Goal: Task Accomplishment & Management: Complete application form

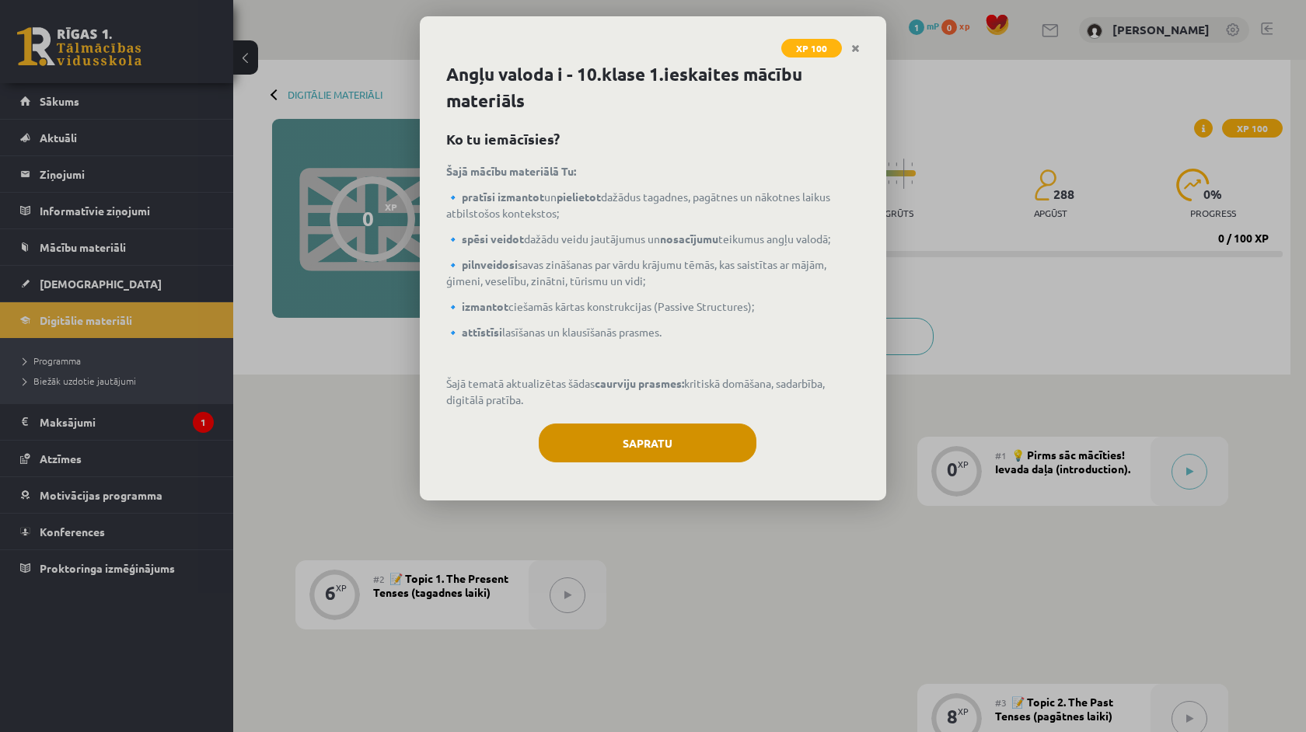
click at [595, 457] on button "Sapratu" at bounding box center [648, 443] width 218 height 39
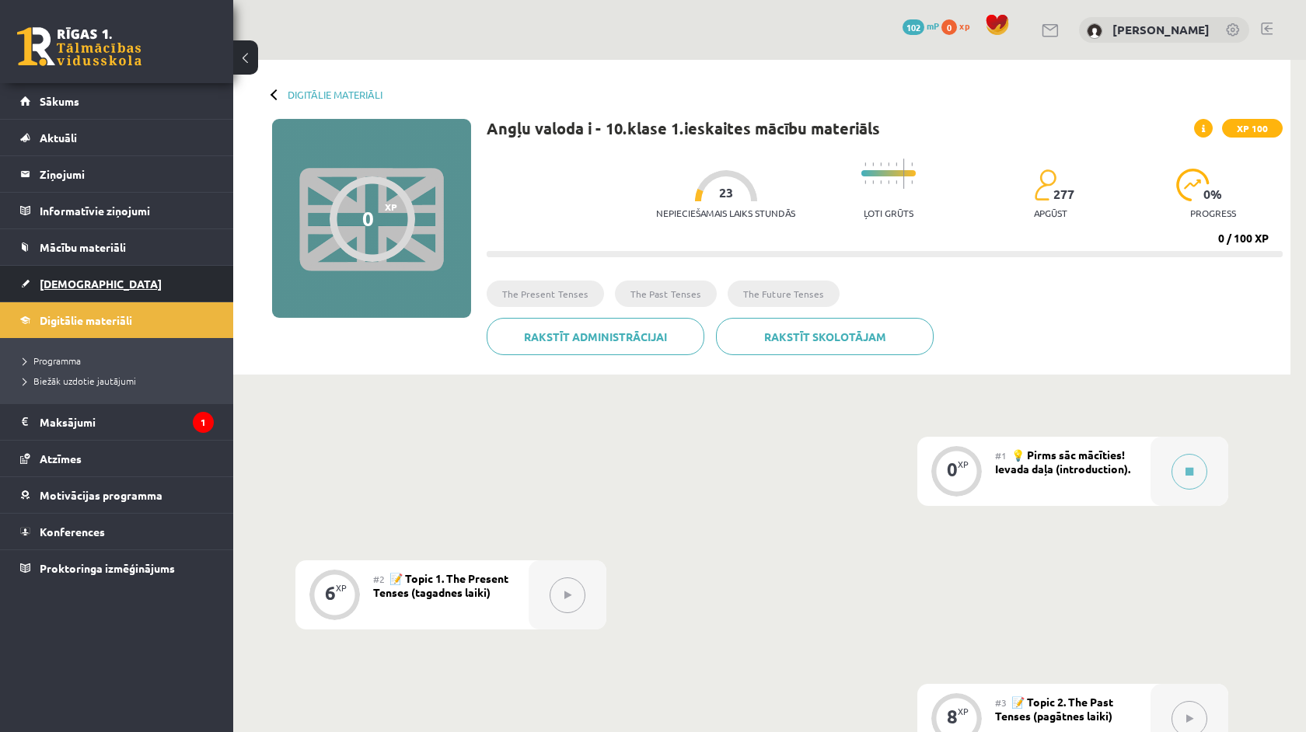
click at [83, 277] on link "[DEMOGRAPHIC_DATA]" at bounding box center [117, 284] width 194 height 36
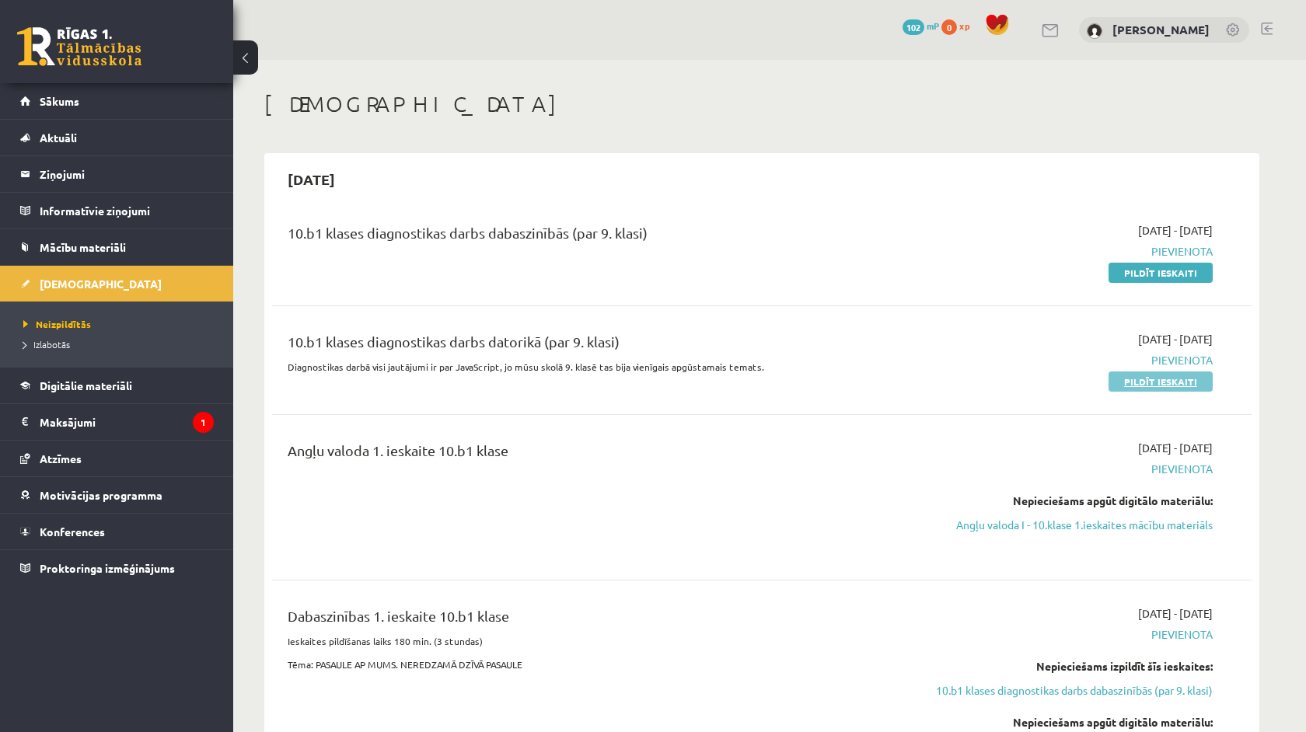
click at [1196, 379] on link "Pildīt ieskaiti" at bounding box center [1160, 382] width 104 height 20
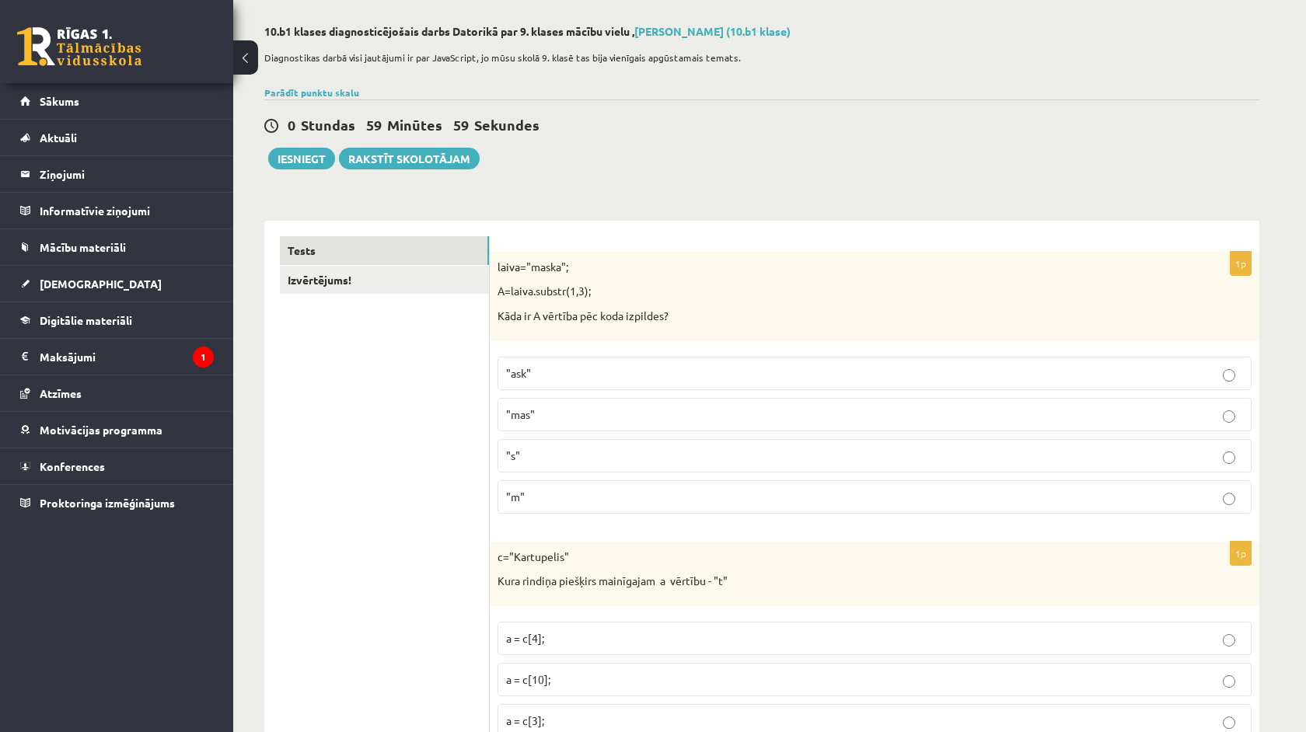
scroll to position [73, 0]
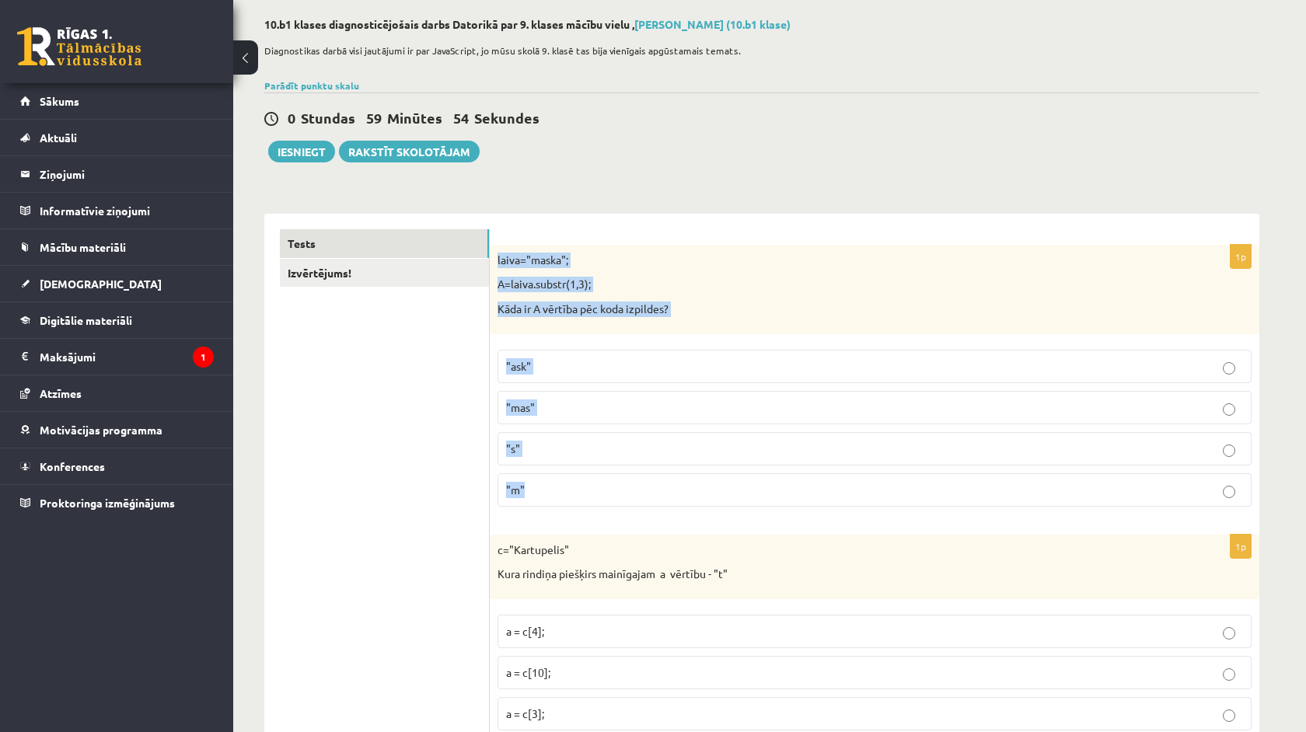
drag, startPoint x: 497, startPoint y: 253, endPoint x: 574, endPoint y: 501, distance: 259.8
click at [574, 501] on div "1p laiva="maska"; A=laiva.substr(1,3); Kāda ir A vērtība pēc koda izpildes? "as…" at bounding box center [874, 382] width 769 height 274
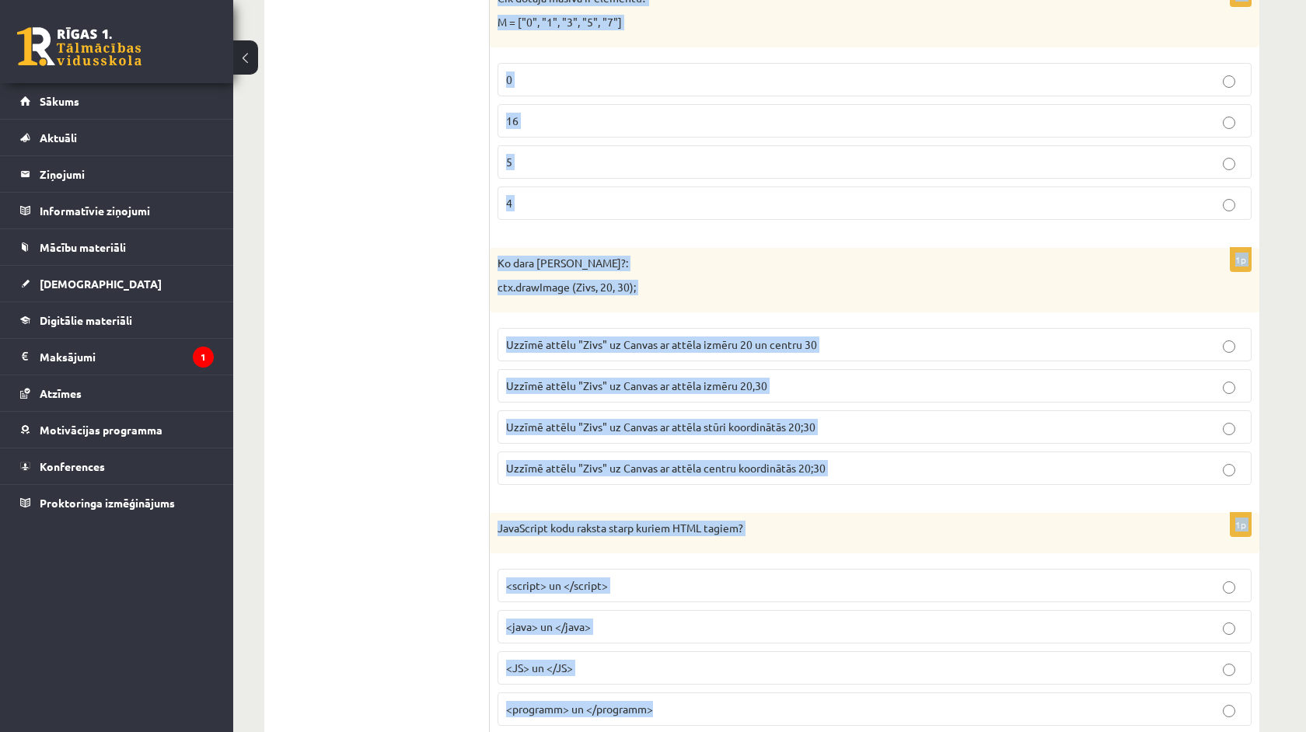
scroll to position [7685, 0]
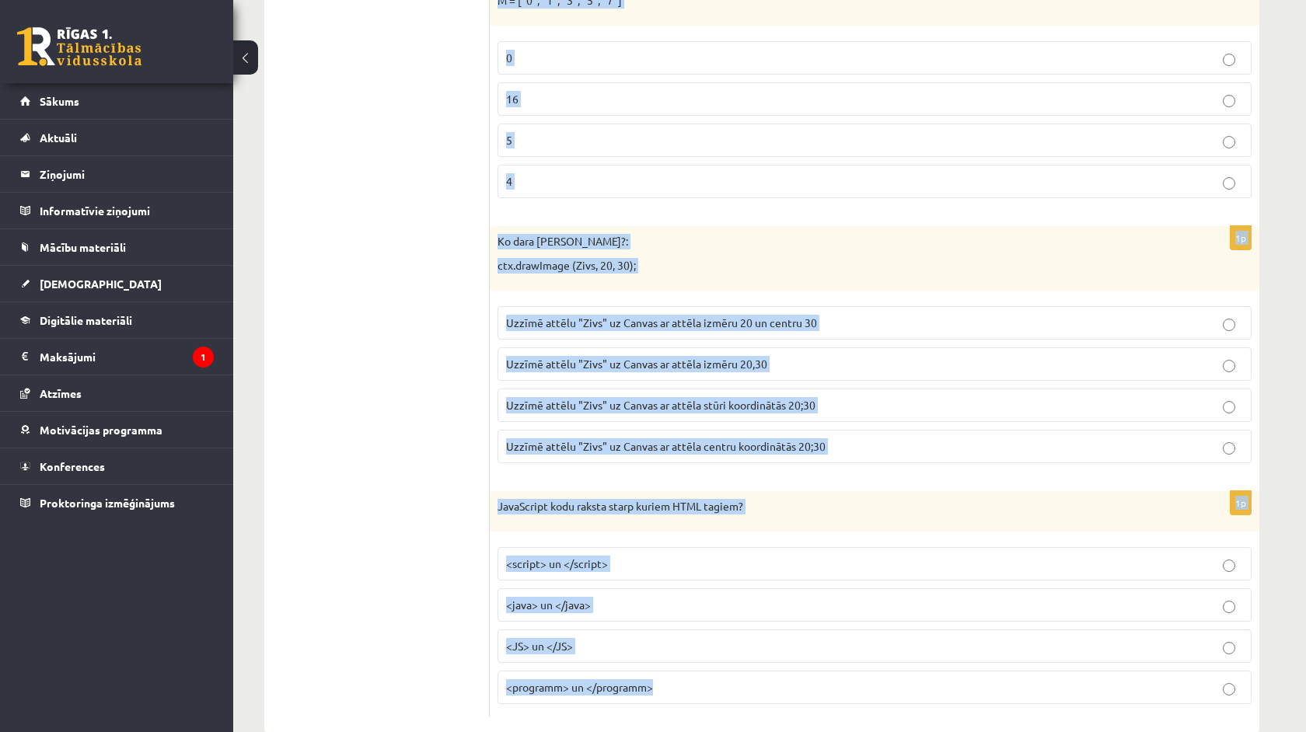
drag, startPoint x: 494, startPoint y: 255, endPoint x: 665, endPoint y: 729, distance: 504.3
copy form "laiva="maska"; A=laiva.substr(1,3); Kāda ir A vērtība pēc koda izpildes? "ask" …"
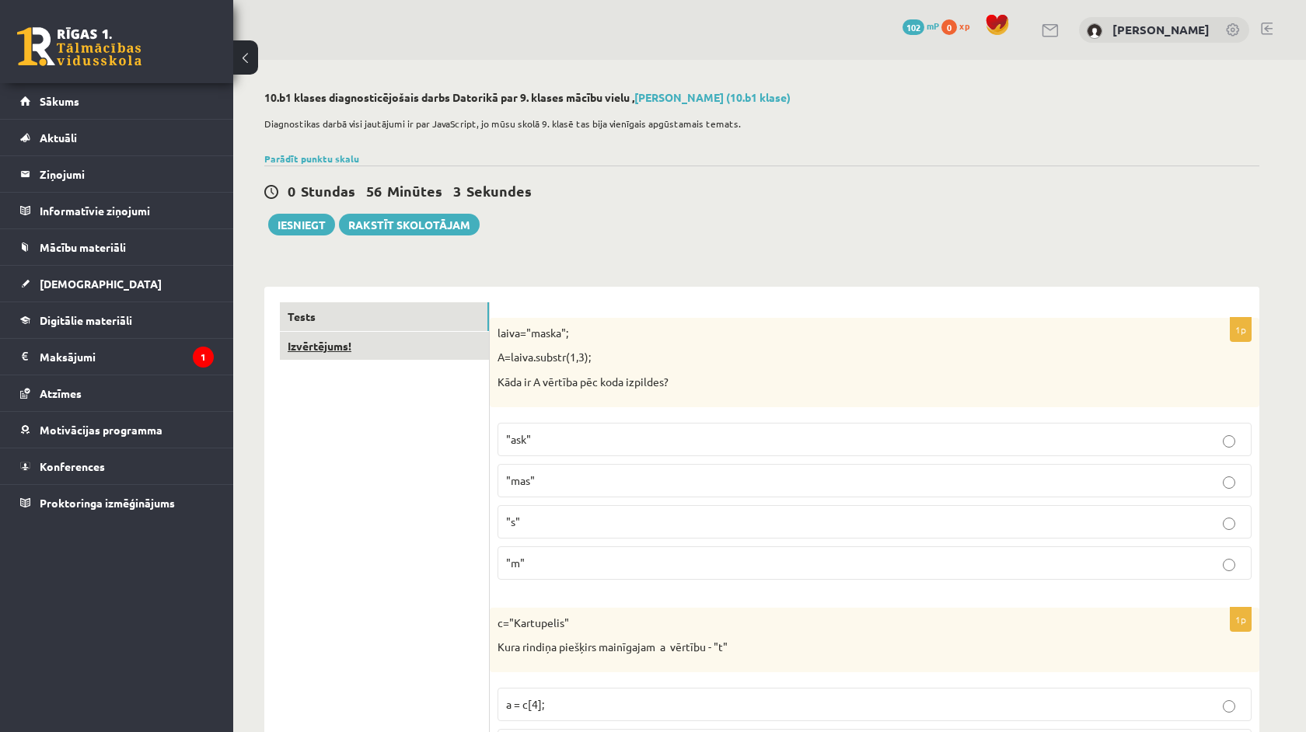
scroll to position [0, 0]
click at [562, 468] on label ""mas"" at bounding box center [874, 480] width 754 height 33
click at [563, 440] on p ""ask"" at bounding box center [874, 439] width 737 height 16
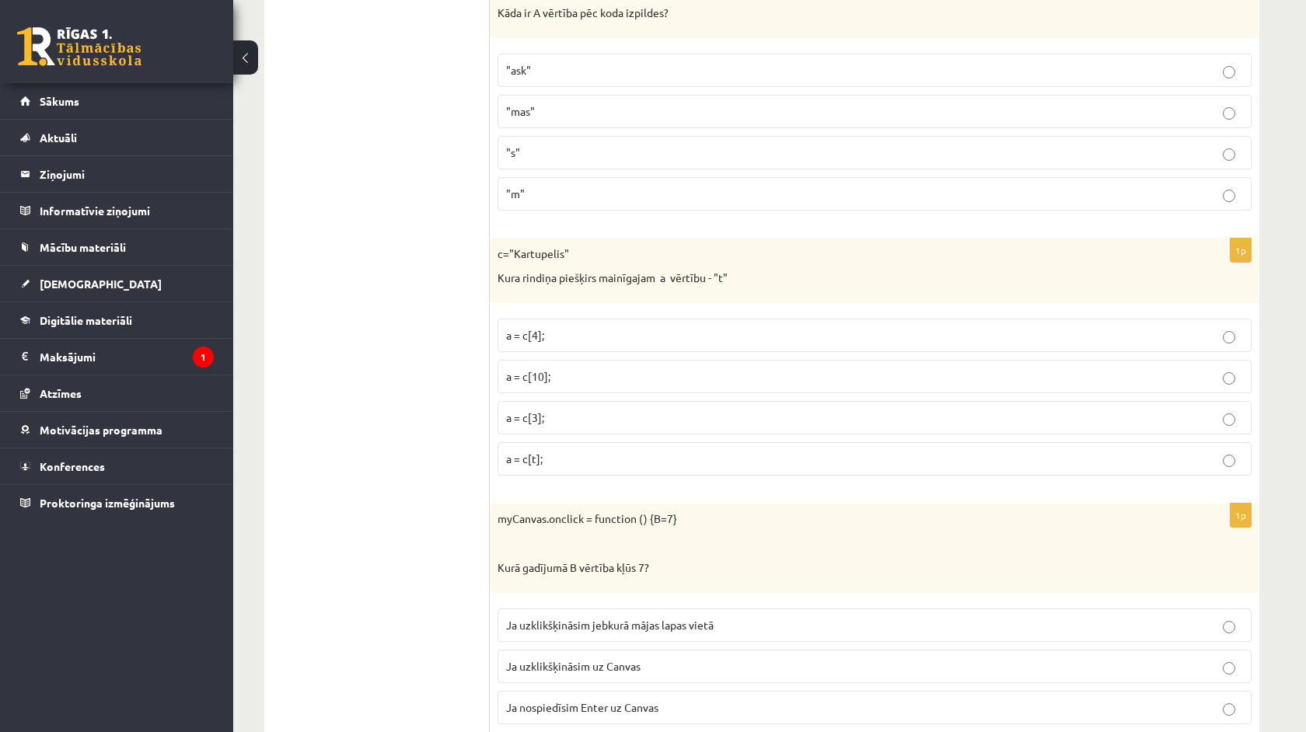
scroll to position [379, 0]
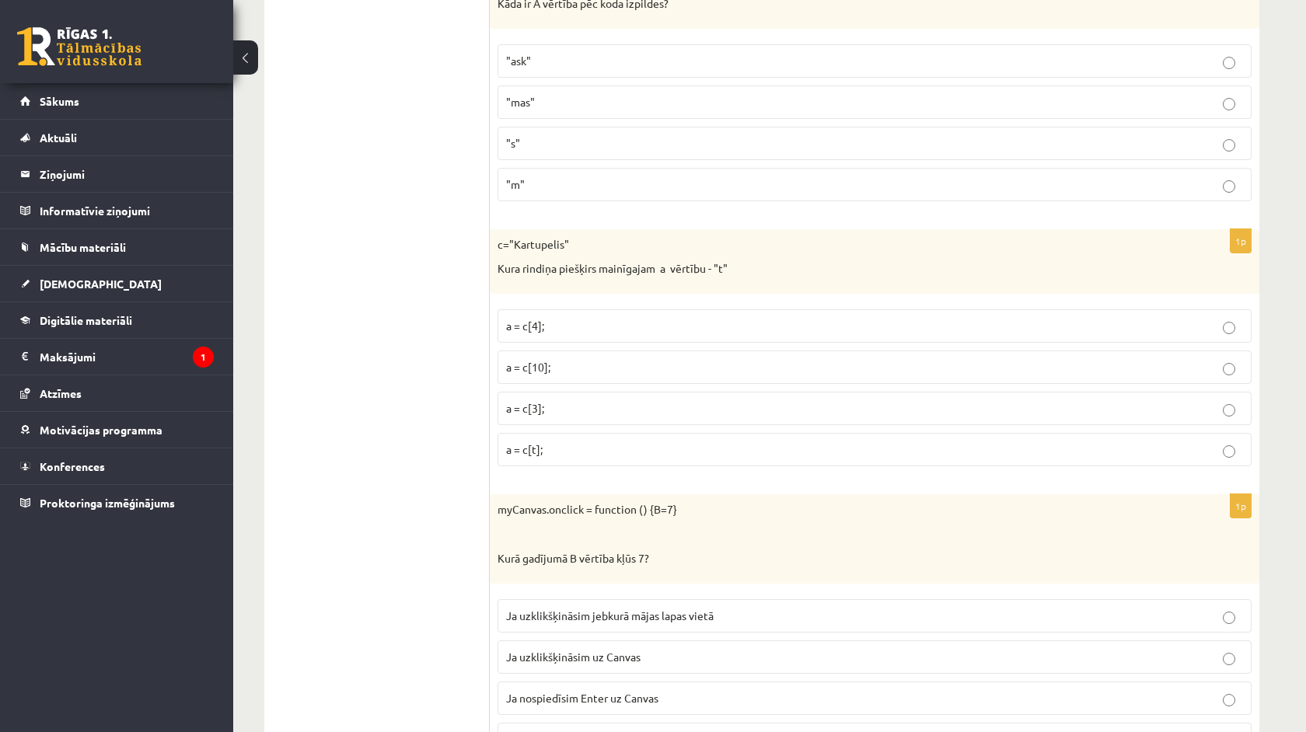
click at [537, 408] on span "a = c[3];" at bounding box center [525, 408] width 38 height 14
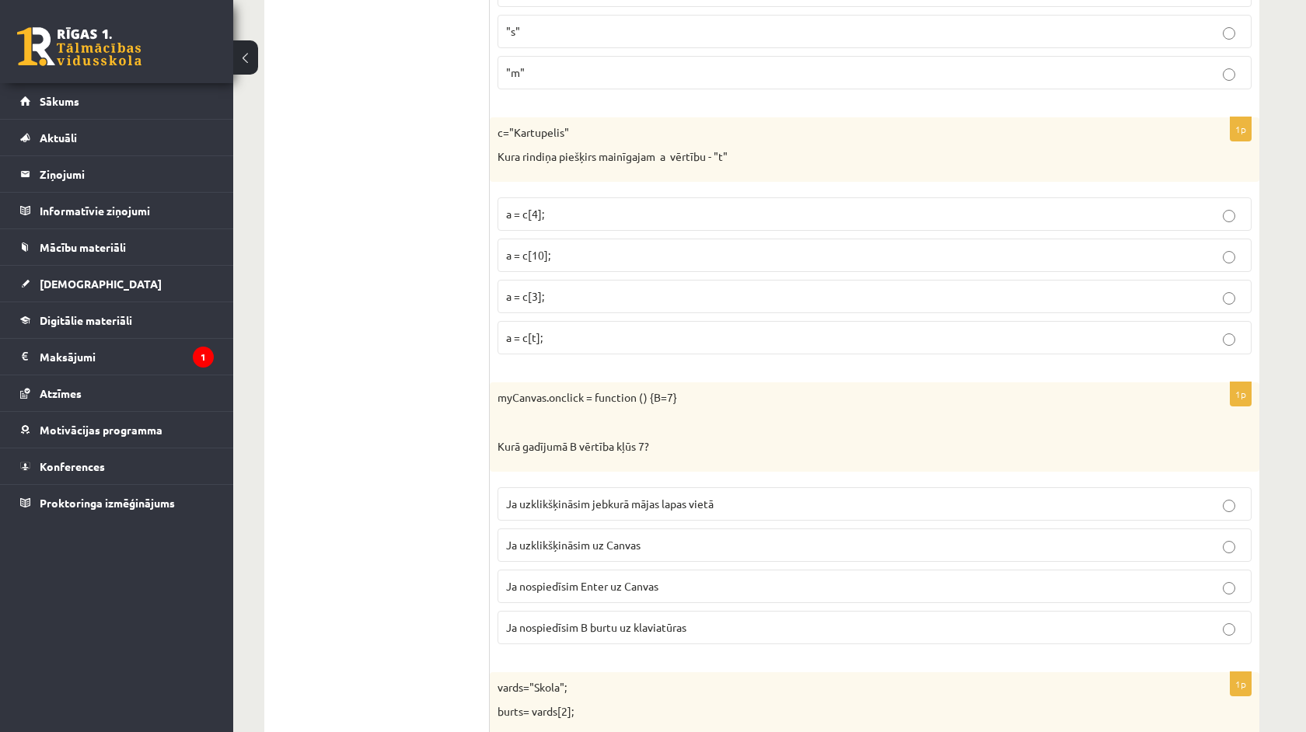
scroll to position [600, 0]
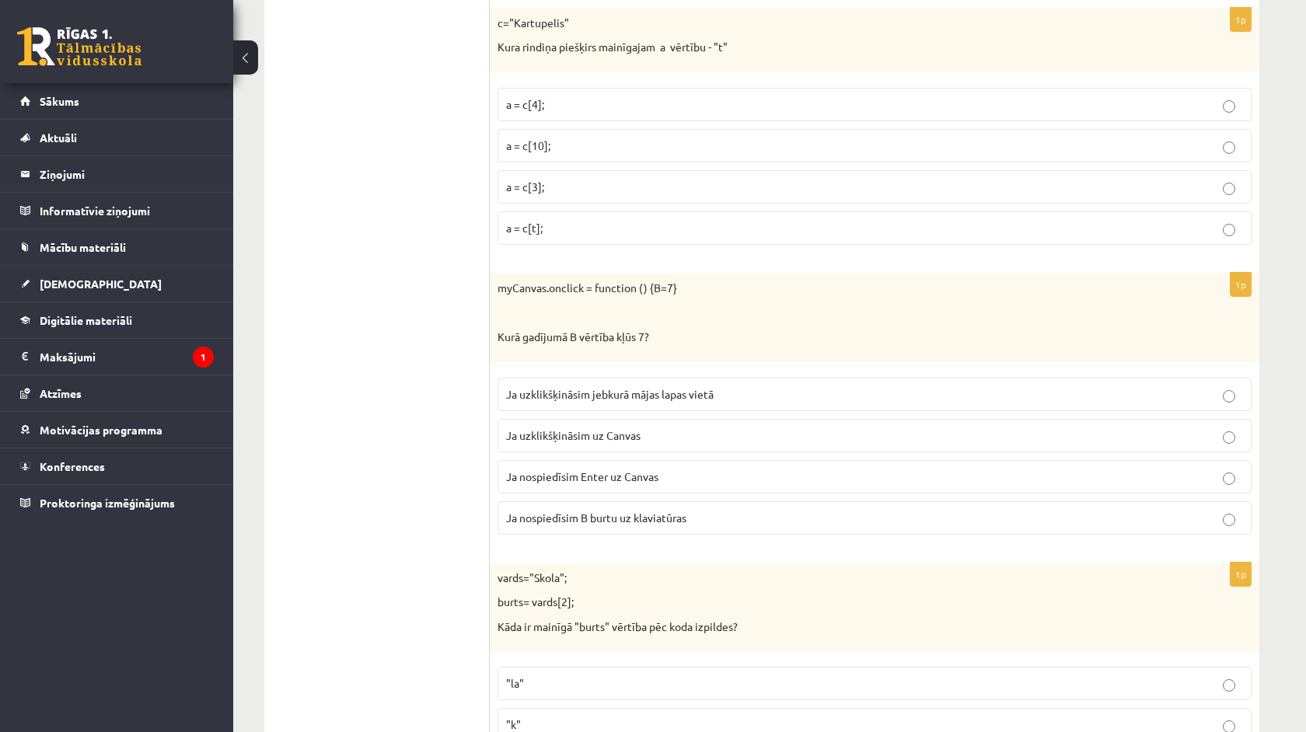
click at [575, 438] on p "Ja uzklikšķināsim uz Canvas" at bounding box center [874, 435] width 737 height 16
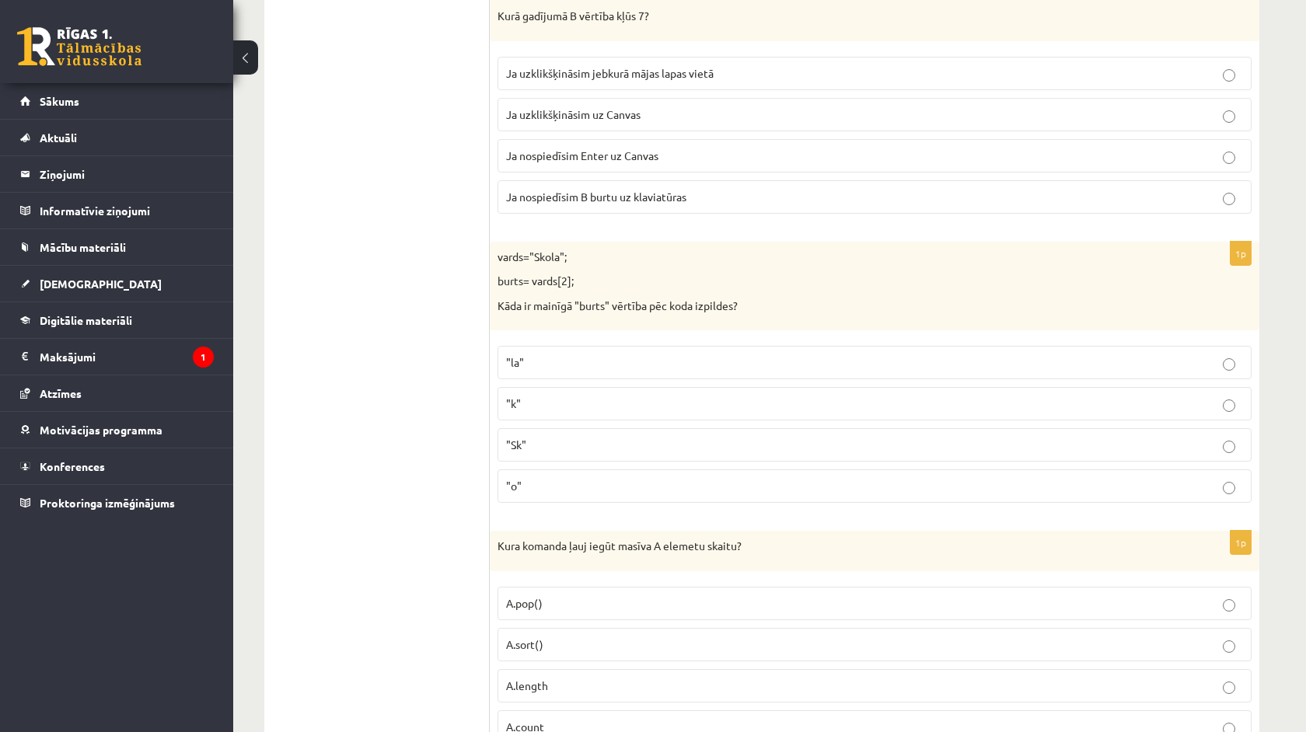
scroll to position [924, 0]
click at [560, 479] on p ""o"" at bounding box center [874, 483] width 737 height 16
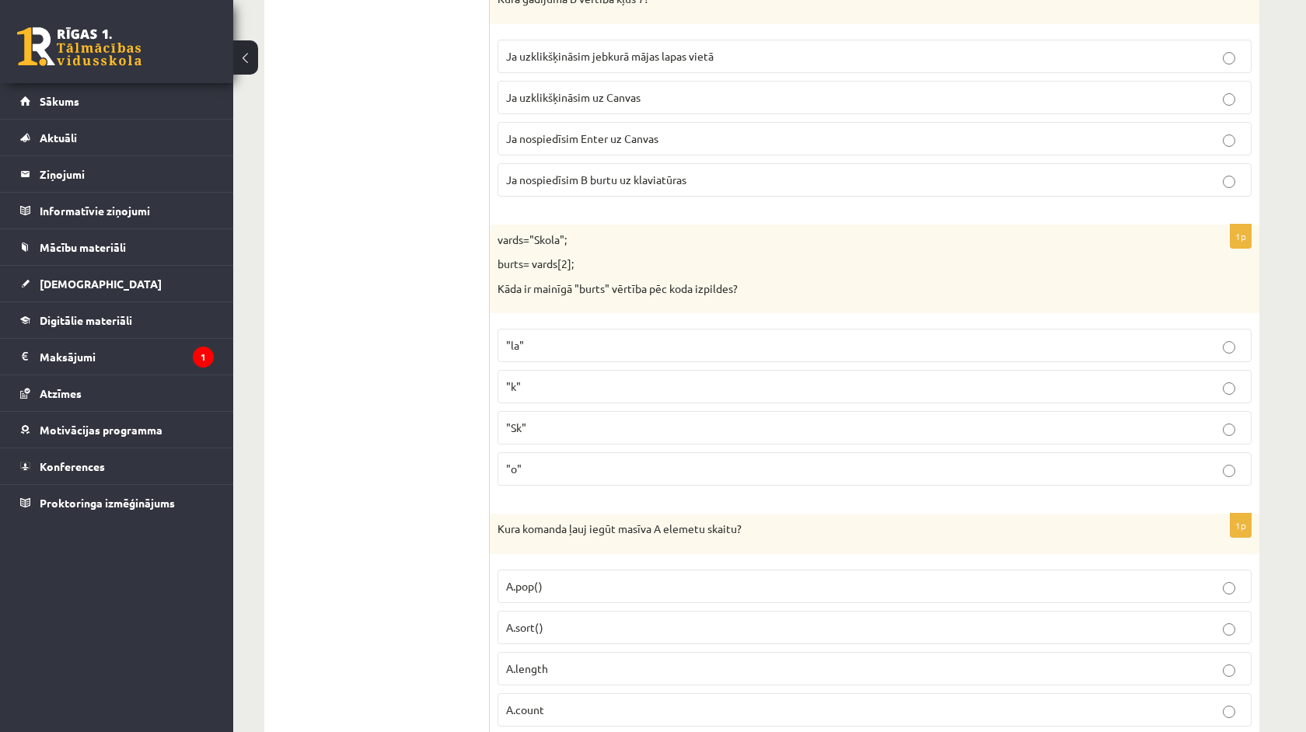
scroll to position [1003, 0]
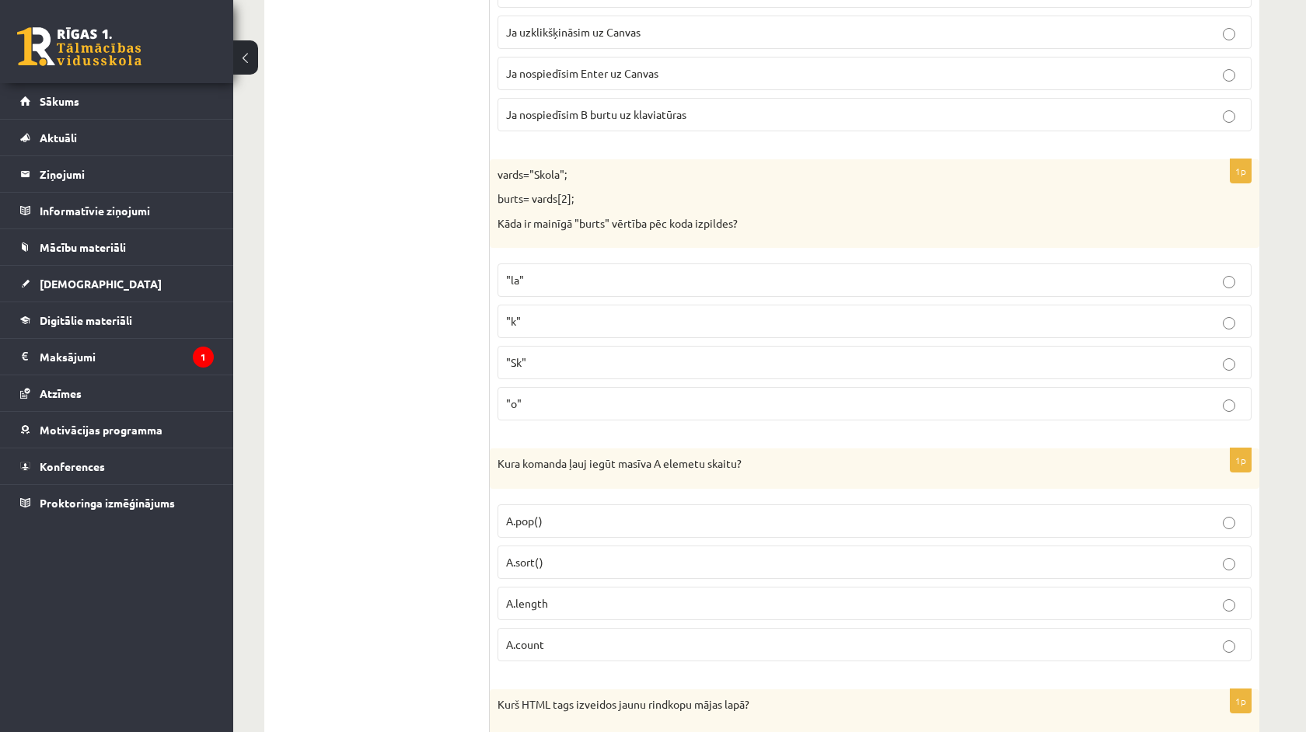
click at [562, 598] on p "A.length" at bounding box center [874, 603] width 737 height 16
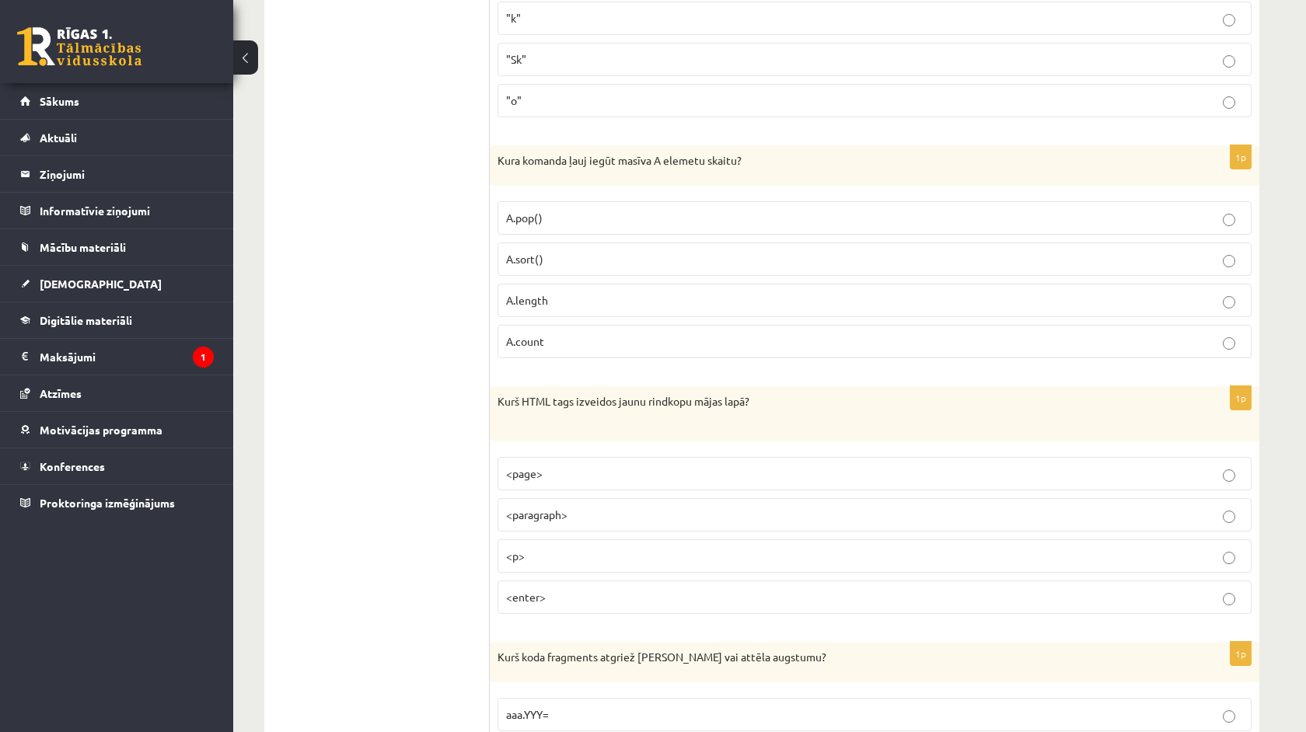
scroll to position [1311, 0]
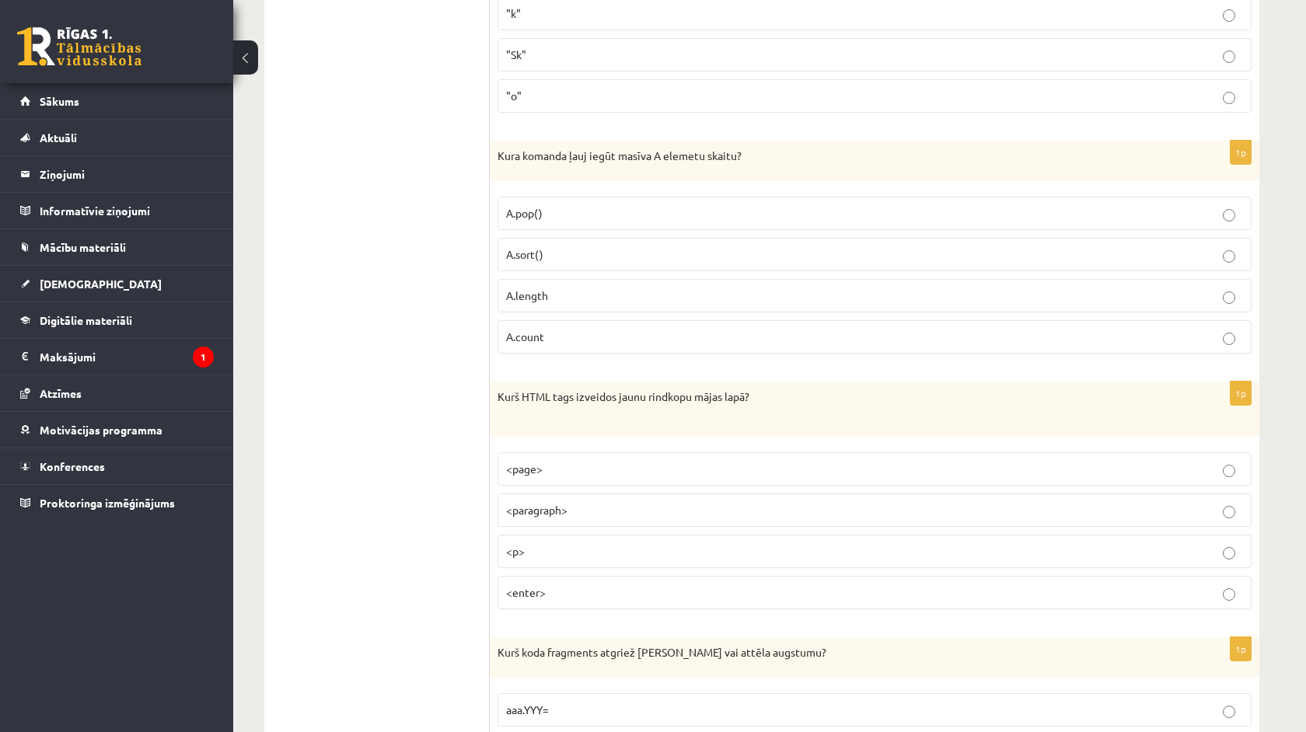
click at [548, 547] on p "<p>" at bounding box center [874, 551] width 737 height 16
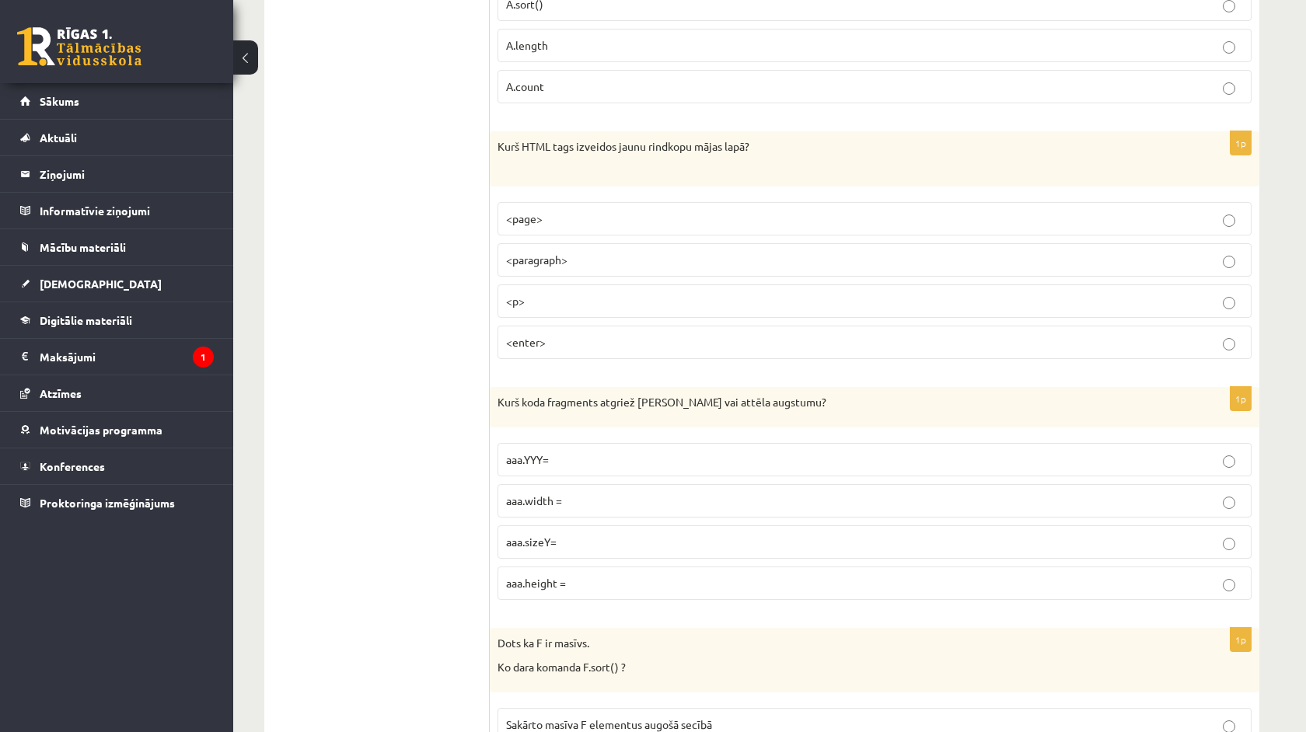
scroll to position [1561, 0]
click at [568, 580] on p "aaa.height =" at bounding box center [874, 584] width 737 height 16
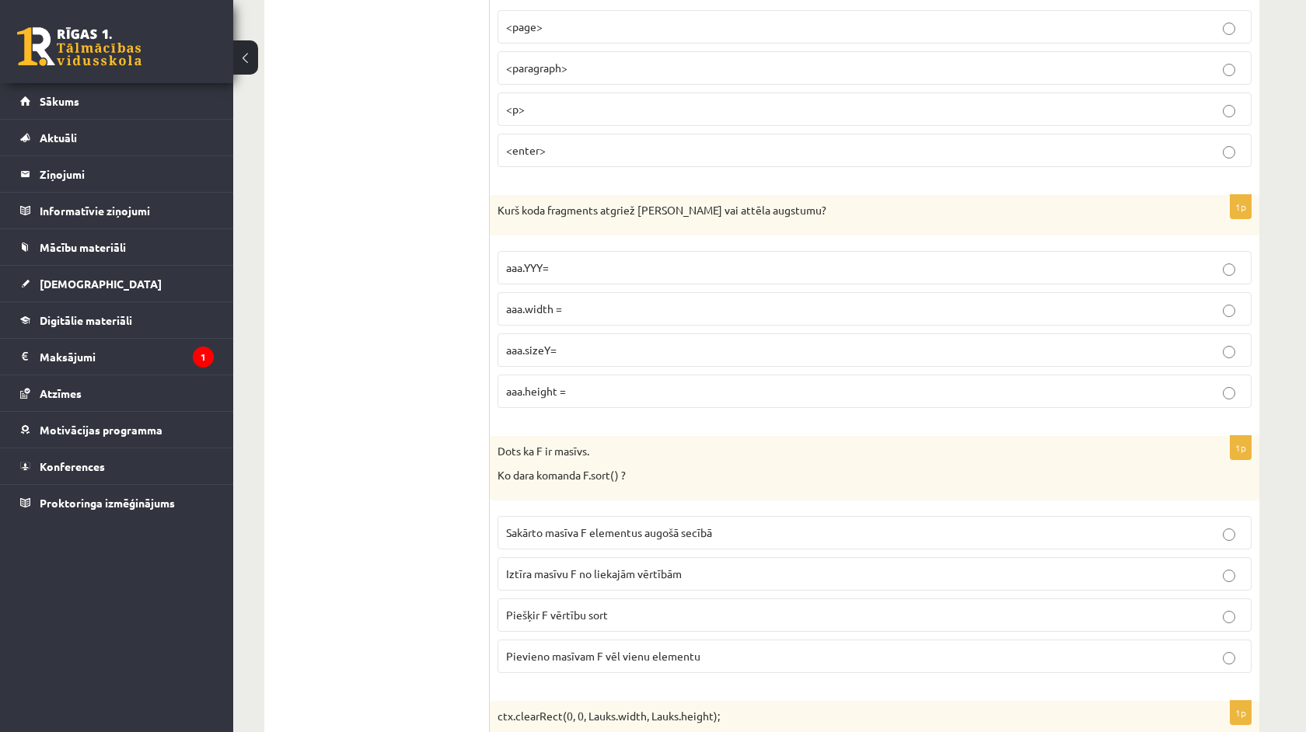
scroll to position [1759, 0]
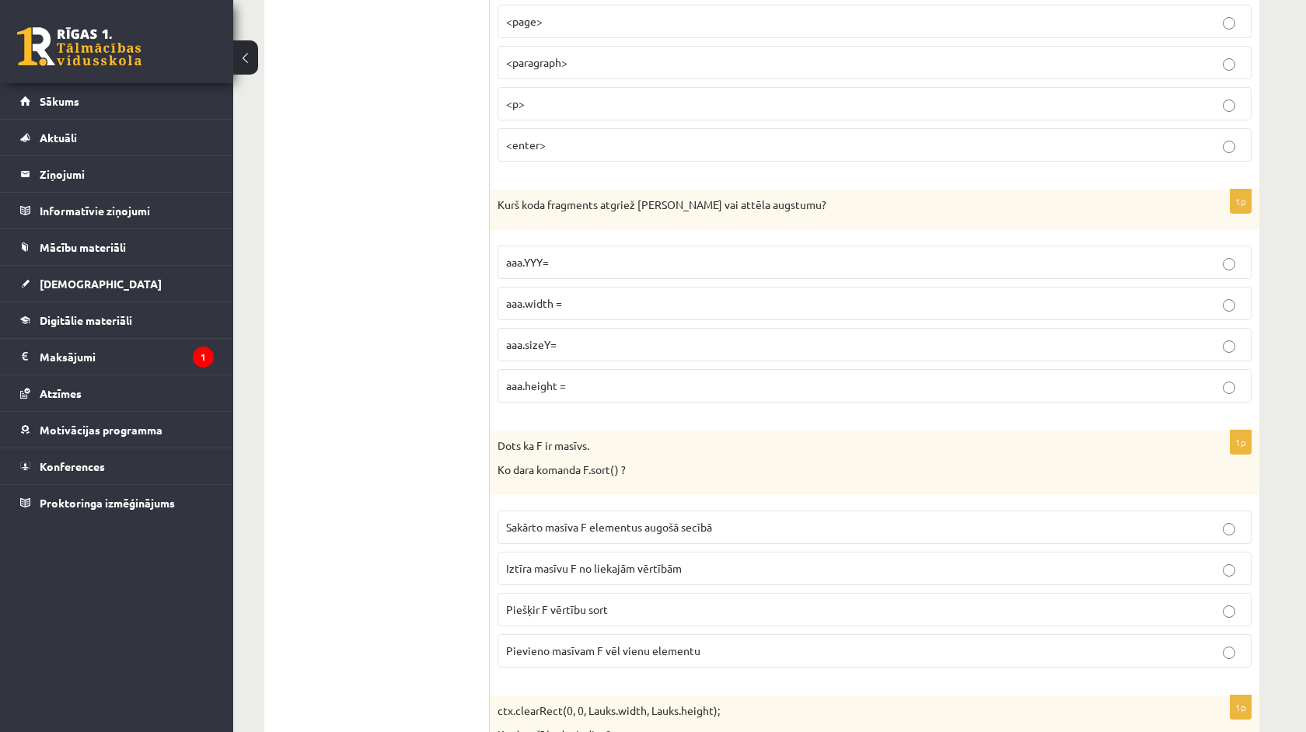
click at [584, 520] on span "Sakārto masīva F elementus augošā secībā" at bounding box center [609, 527] width 206 height 14
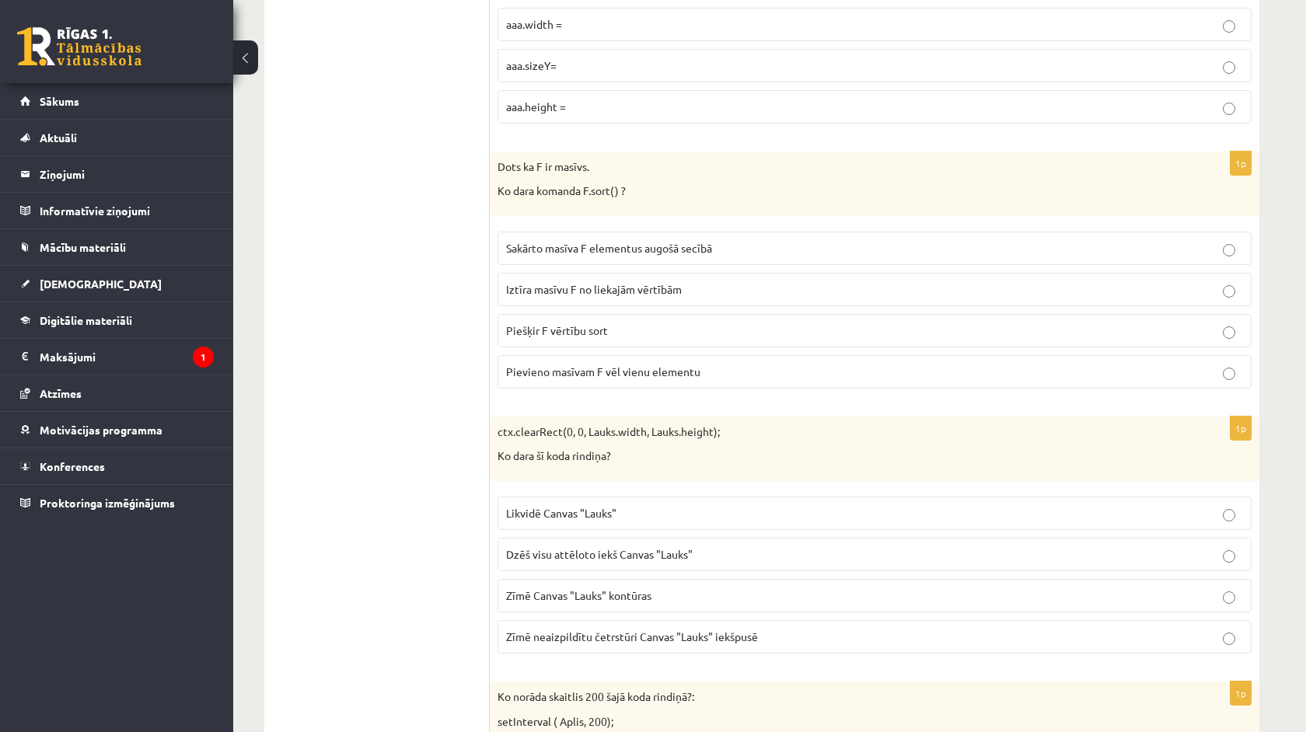
scroll to position [2039, 0]
click at [585, 546] on span "Dzēš visu attēloto iekš Canvas "Lauks"" at bounding box center [599, 553] width 187 height 14
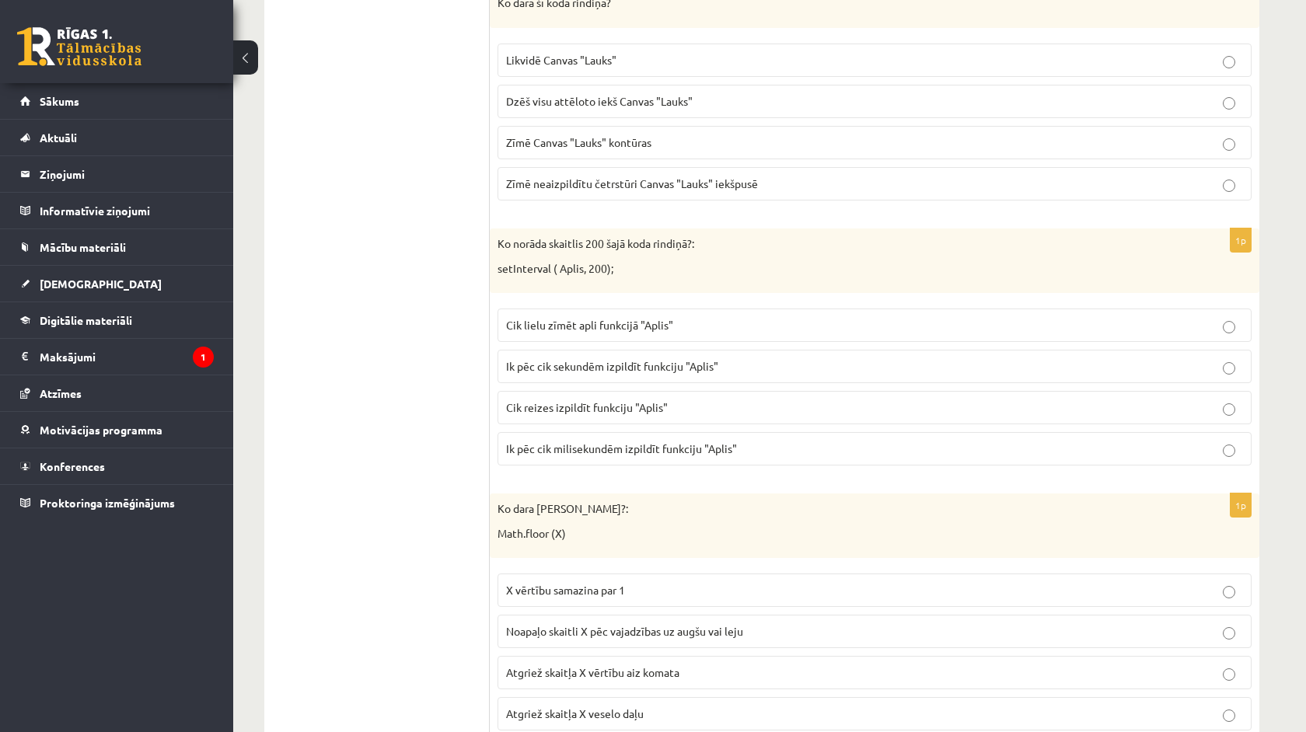
scroll to position [2490, 0]
click at [591, 442] on span "Ik pēc cik milisekundēm izpildīt funkciju "Aplis"" at bounding box center [621, 449] width 231 height 14
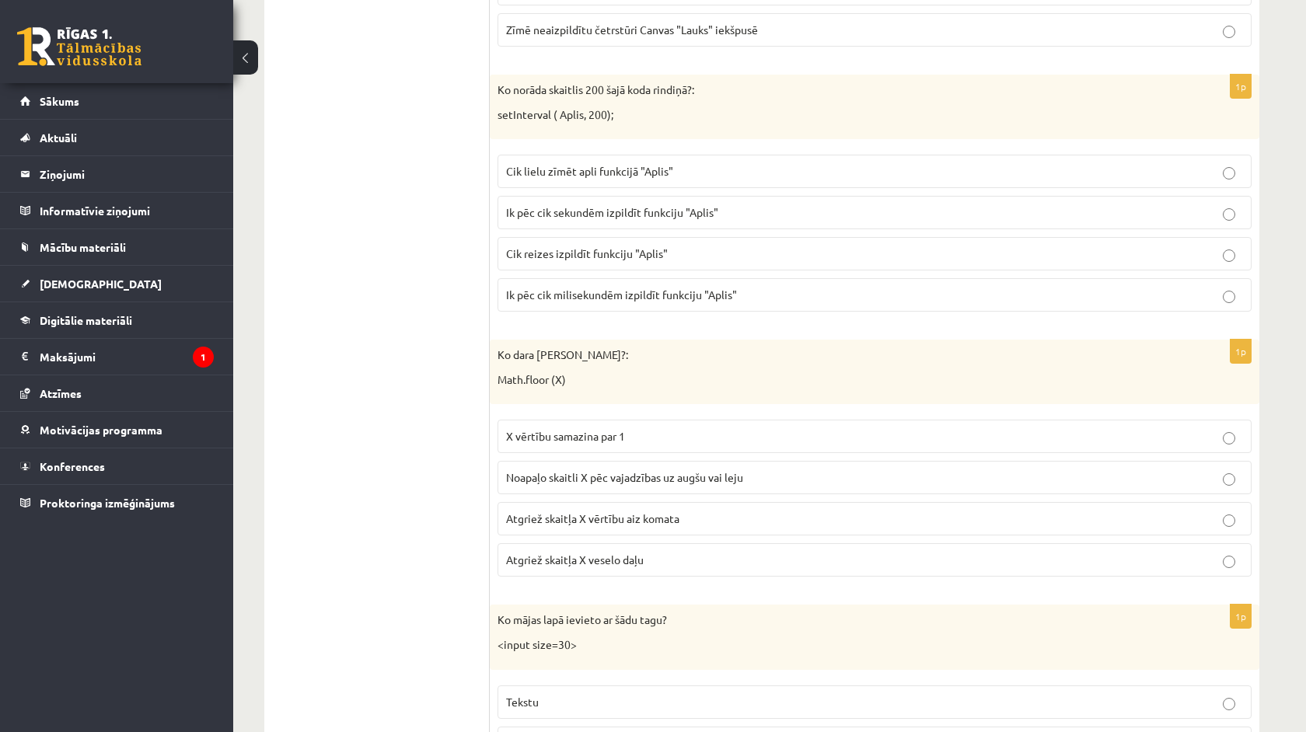
scroll to position [2652, 0]
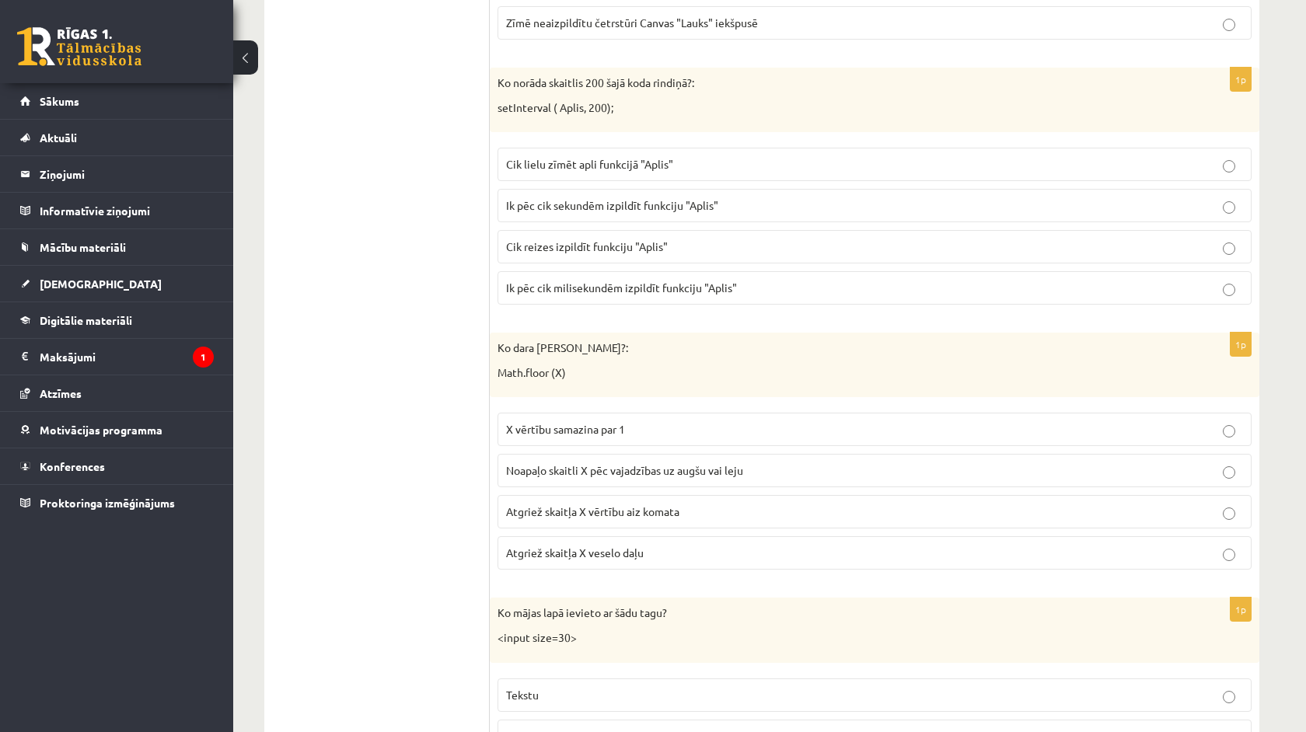
click at [553, 504] on span "Atgriež skaitļa X vērtību aiz komata" at bounding box center [592, 511] width 173 height 14
click at [656, 549] on p "Atgriež skaitļa X veselo daļu" at bounding box center [874, 553] width 737 height 16
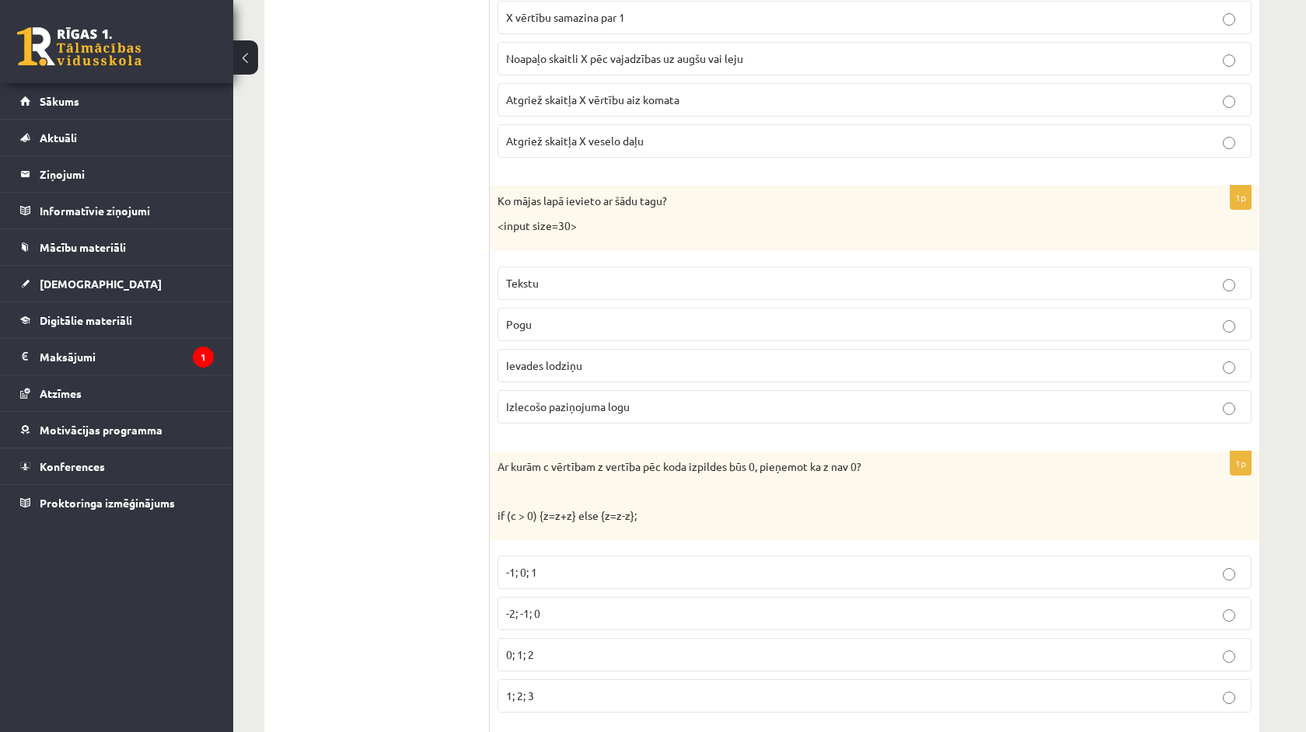
scroll to position [3069, 0]
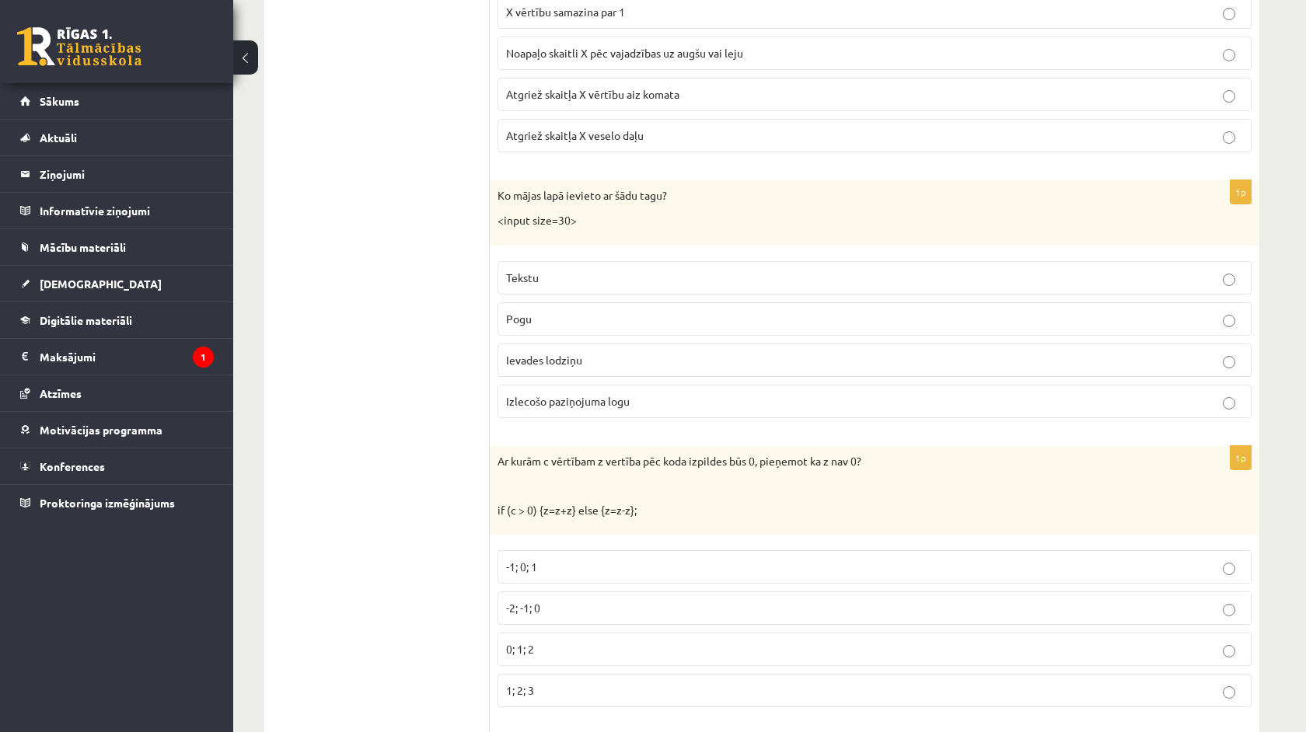
click at [577, 353] on span "Ievades lodziņu" at bounding box center [544, 360] width 76 height 14
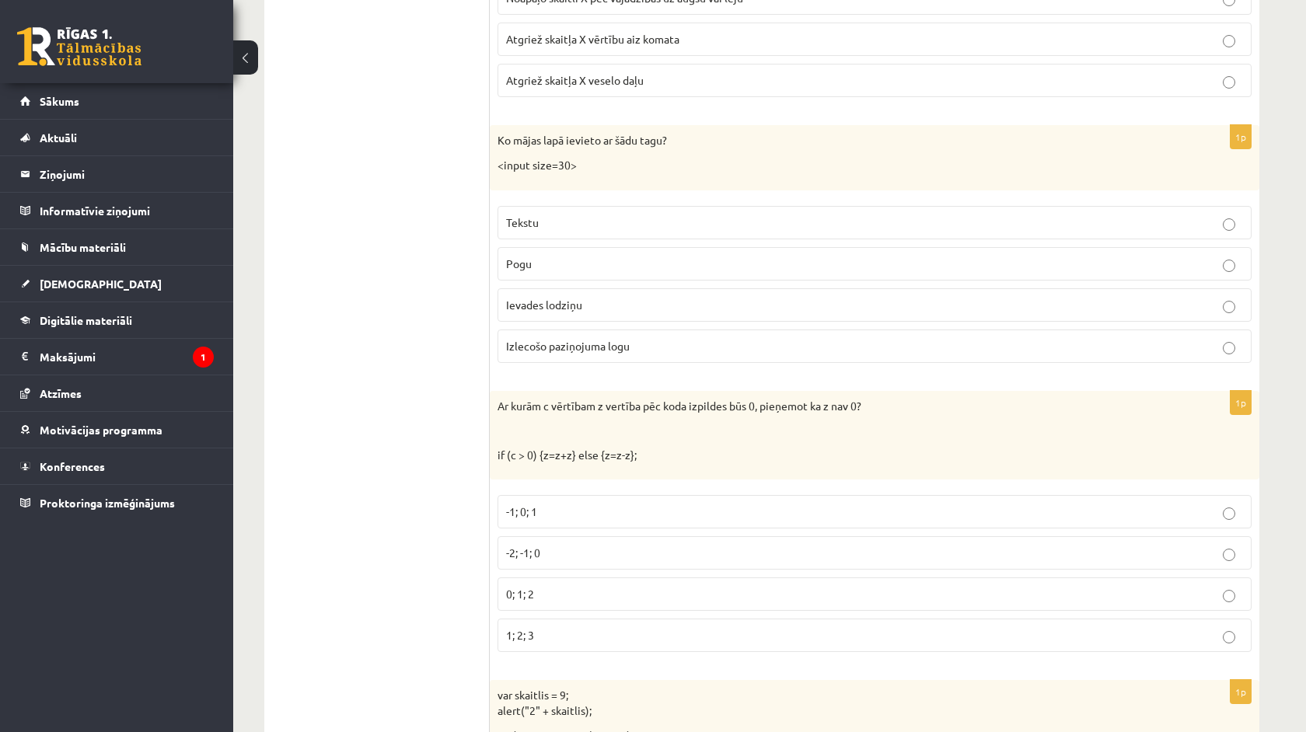
scroll to position [3126, 0]
click at [576, 494] on label "-1; 0; 1" at bounding box center [874, 510] width 754 height 33
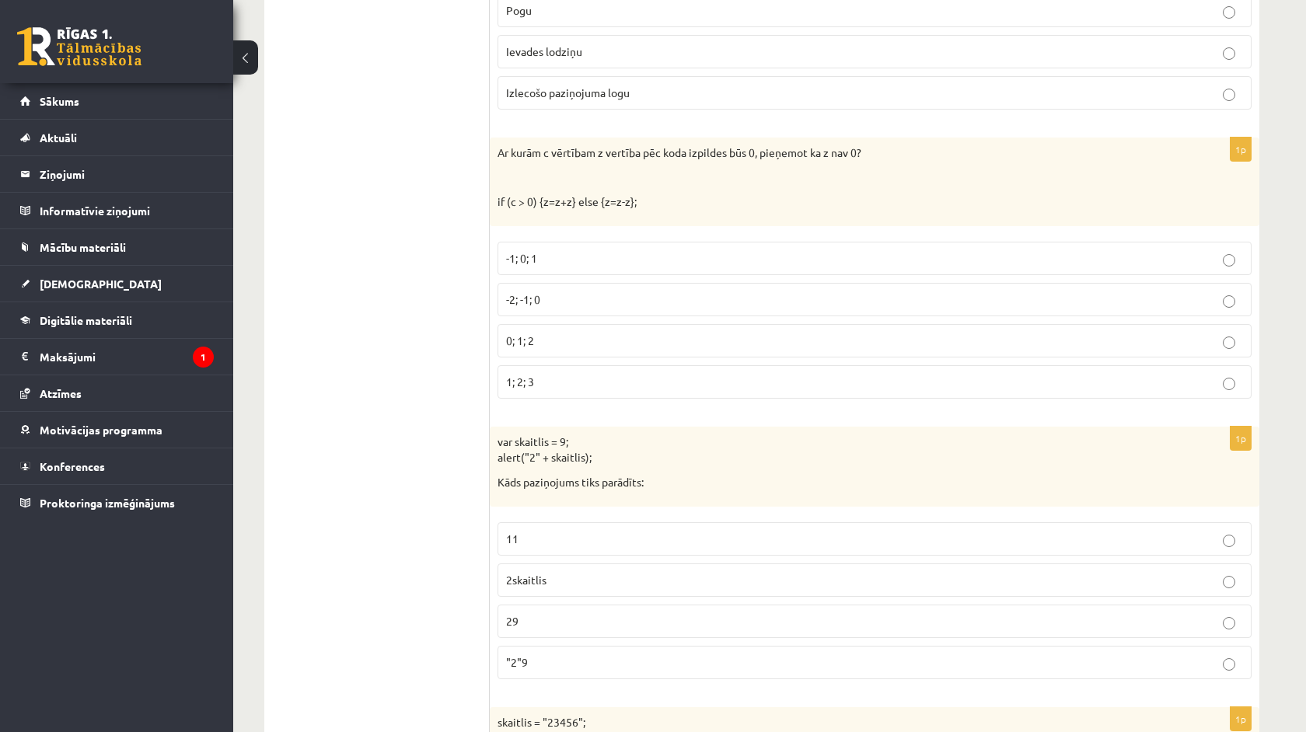
scroll to position [3438, 0]
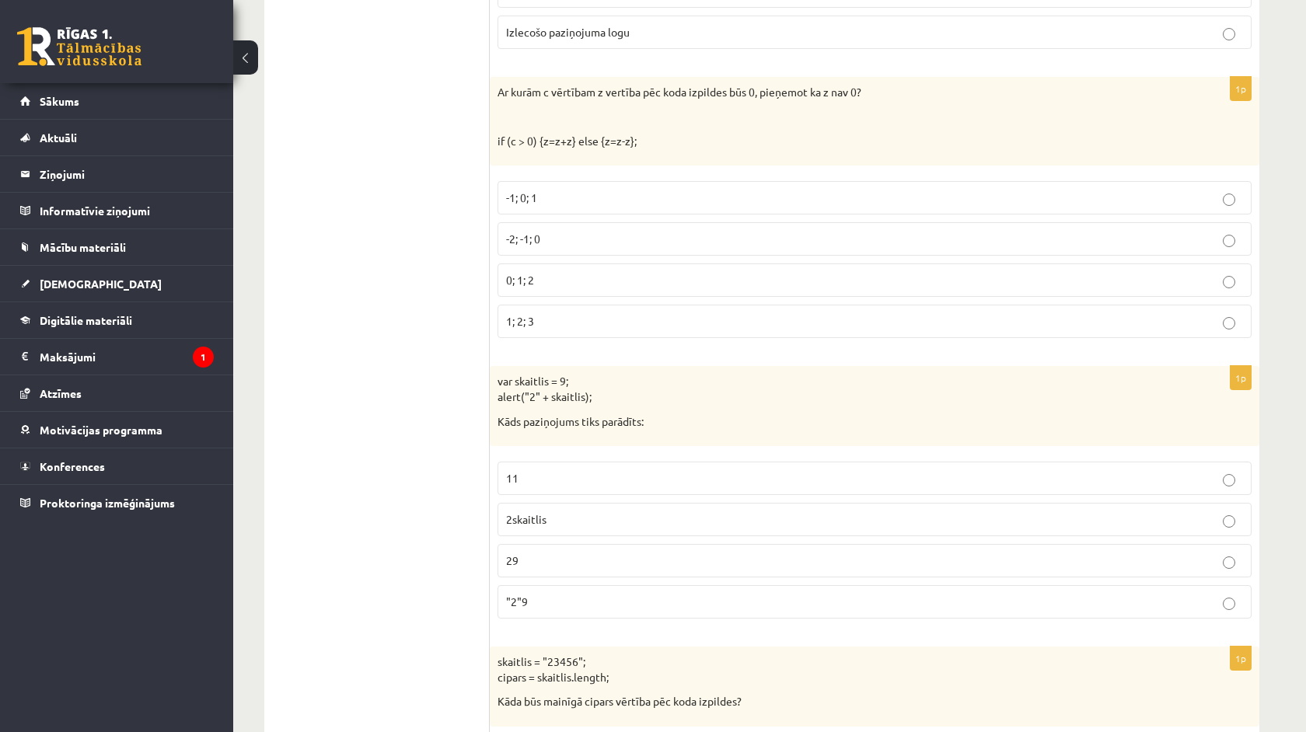
click at [582, 555] on label "29" at bounding box center [874, 560] width 754 height 33
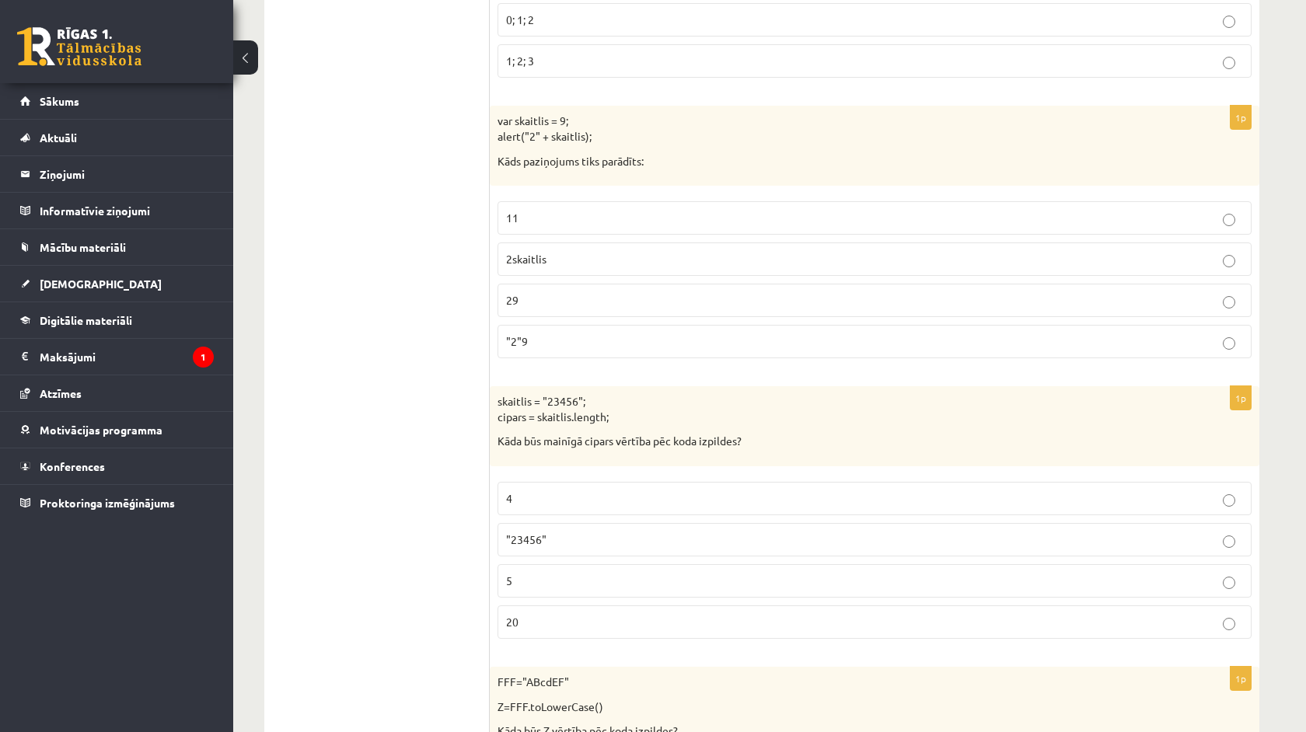
scroll to position [3712, 0]
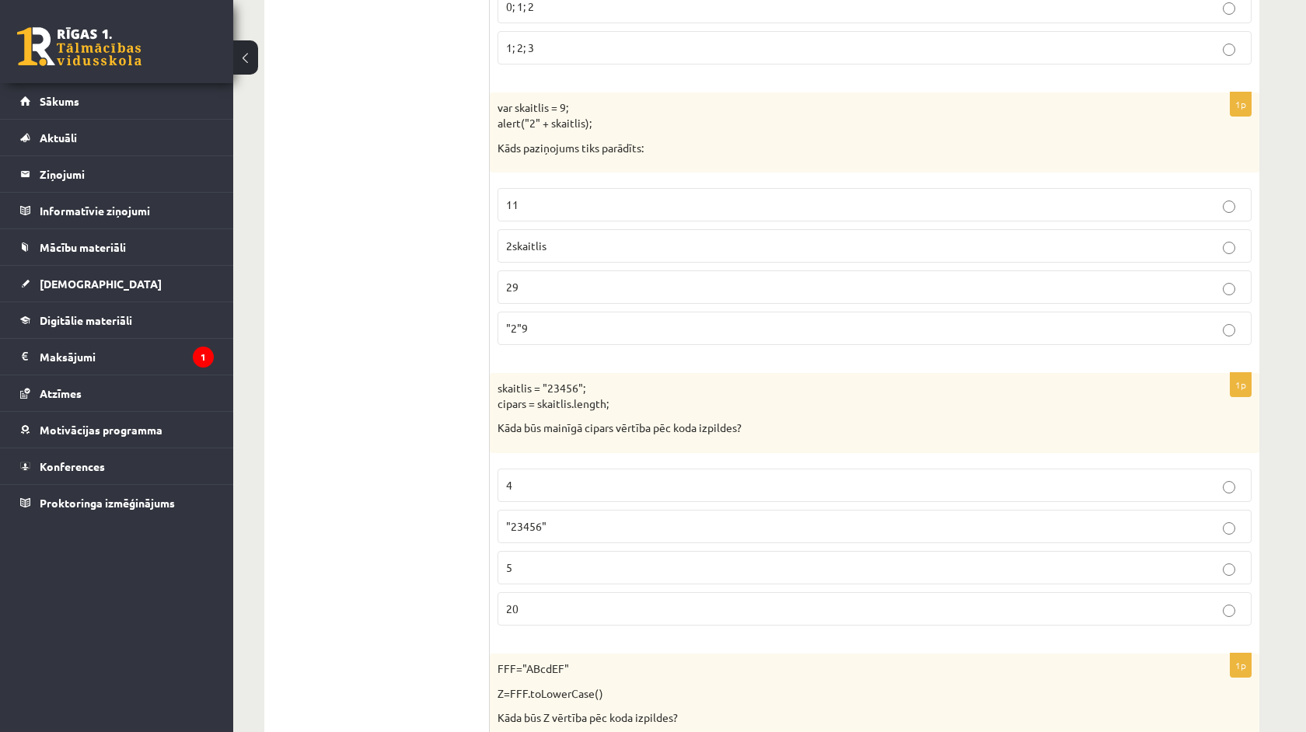
click at [560, 560] on p "5" at bounding box center [874, 568] width 737 height 16
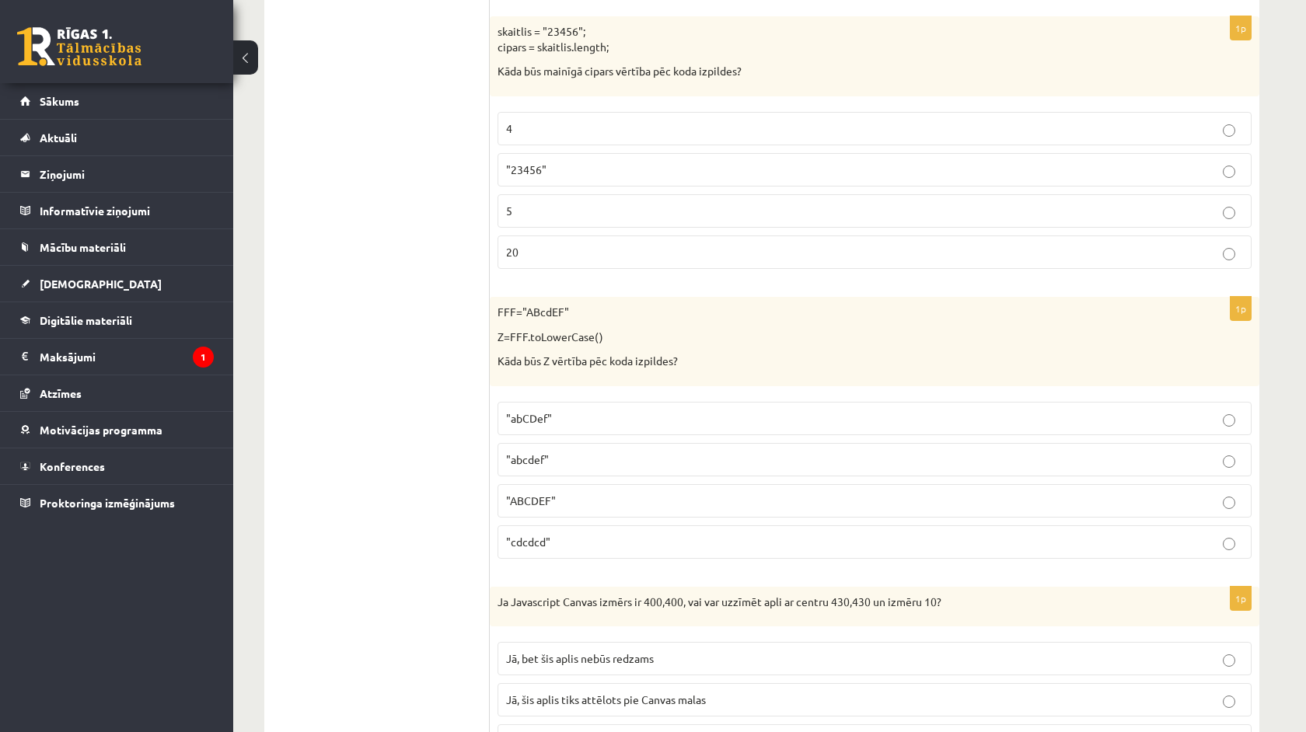
scroll to position [4084, 0]
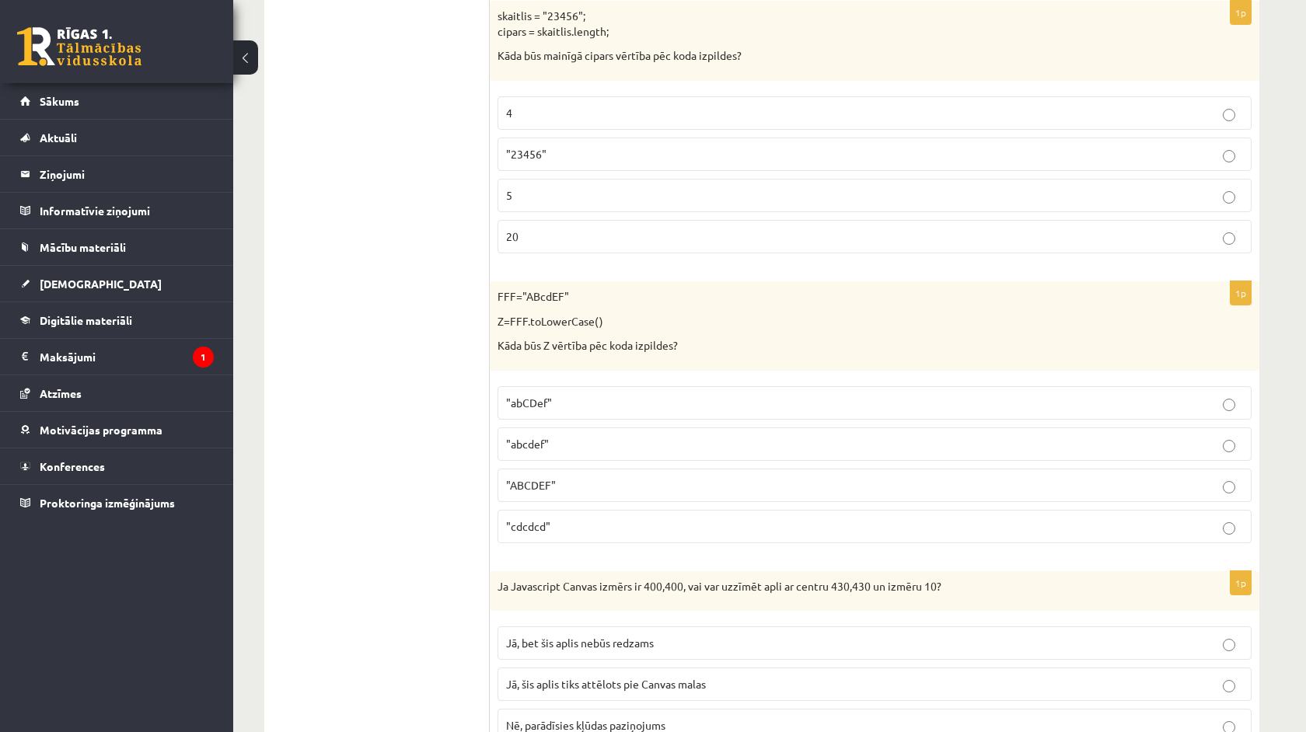
click at [529, 437] on span ""abcdef"" at bounding box center [527, 444] width 43 height 14
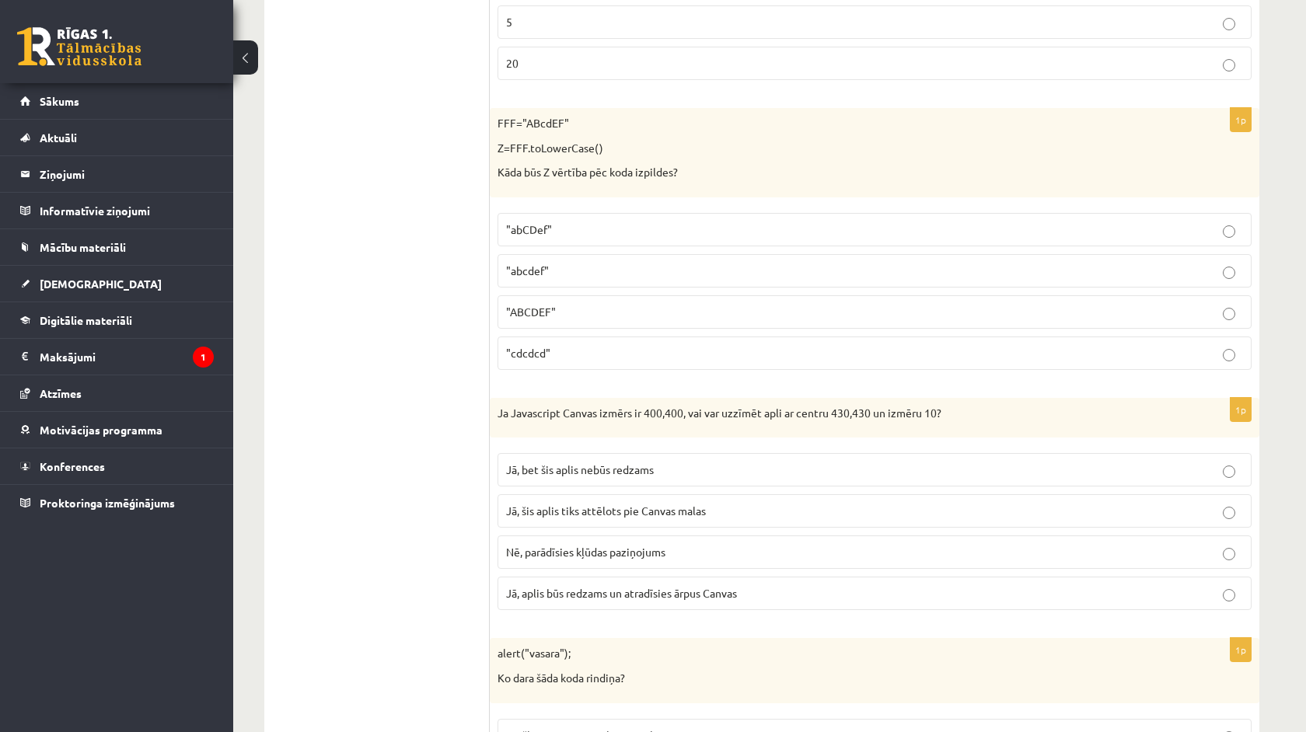
scroll to position [4323, 0]
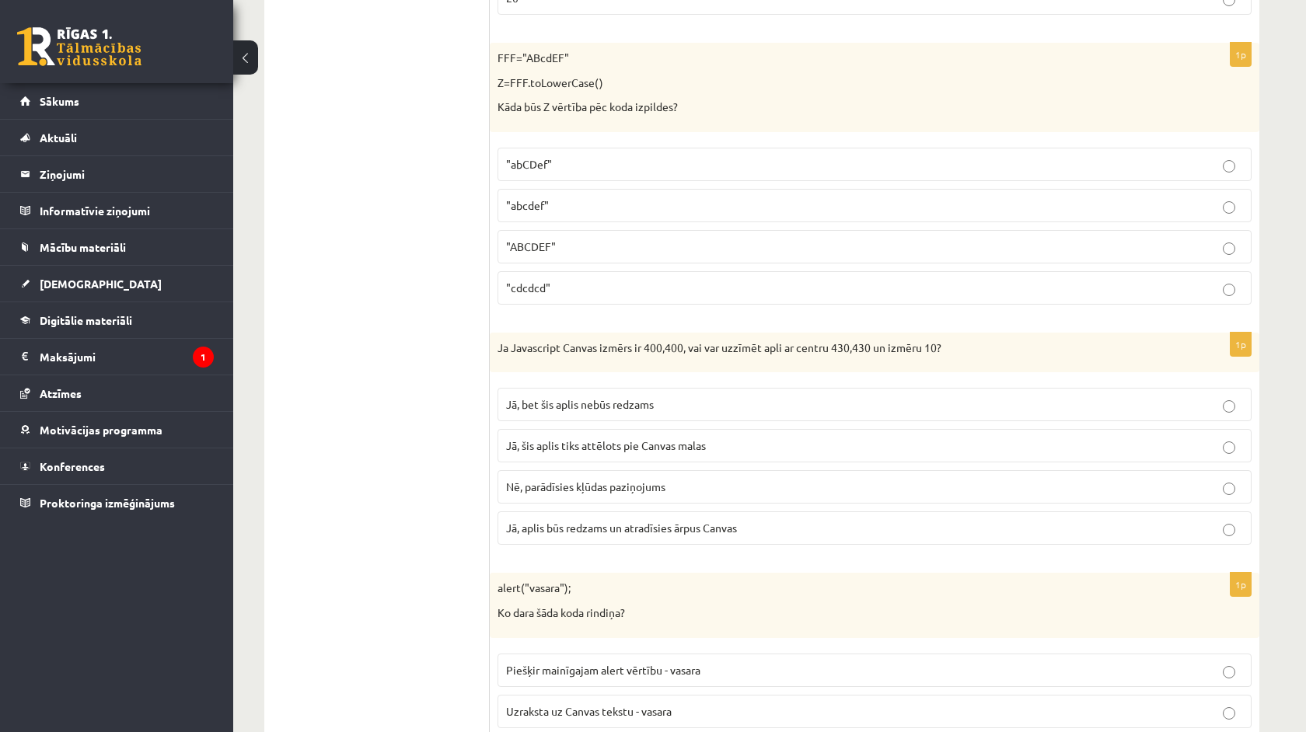
click at [707, 396] on p "Jā, bet šis aplis nebūs redzams" at bounding box center [874, 404] width 737 height 16
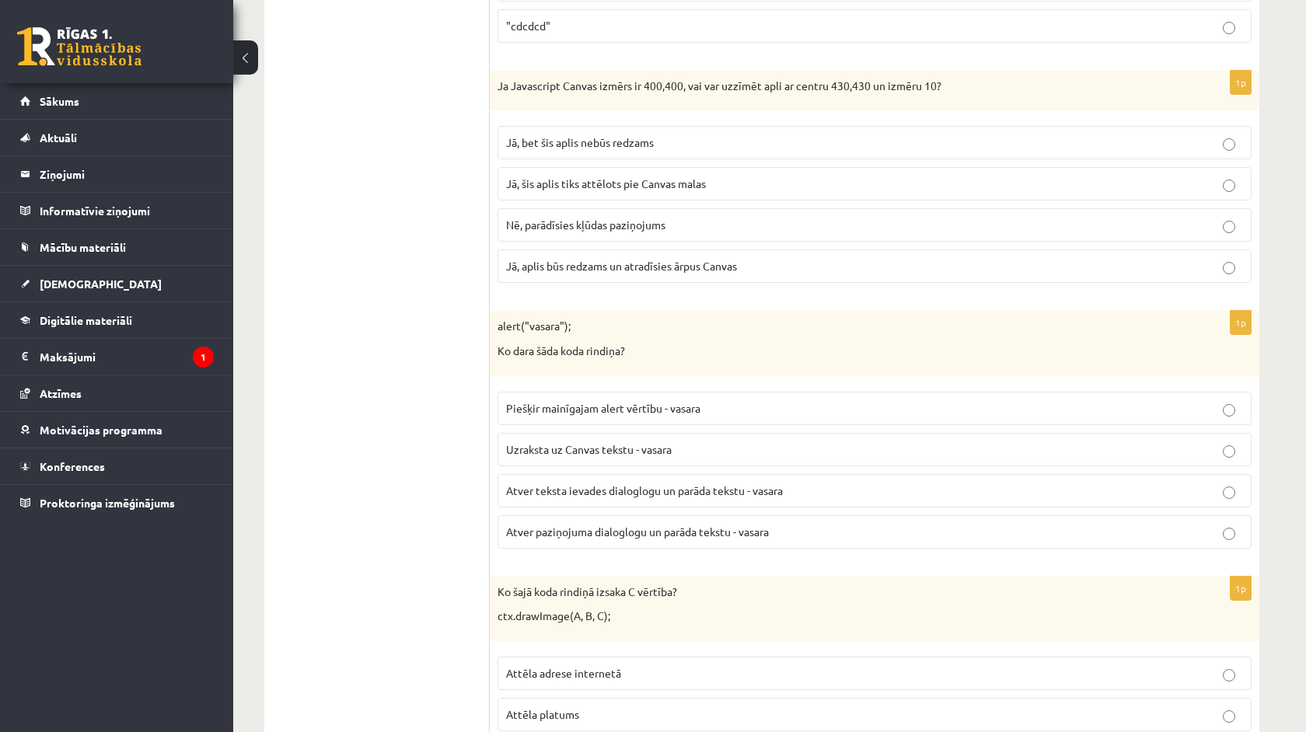
scroll to position [4587, 0]
click at [651, 492] on fieldset "Piešķir mainīgajam alert vērtību - vasara Uzraksta uz Canvas tekstu - vasara At…" at bounding box center [874, 466] width 754 height 169
click at [654, 480] on p "Atver teksta ievades dialoglogu un parāda tekstu - vasara" at bounding box center [874, 488] width 737 height 16
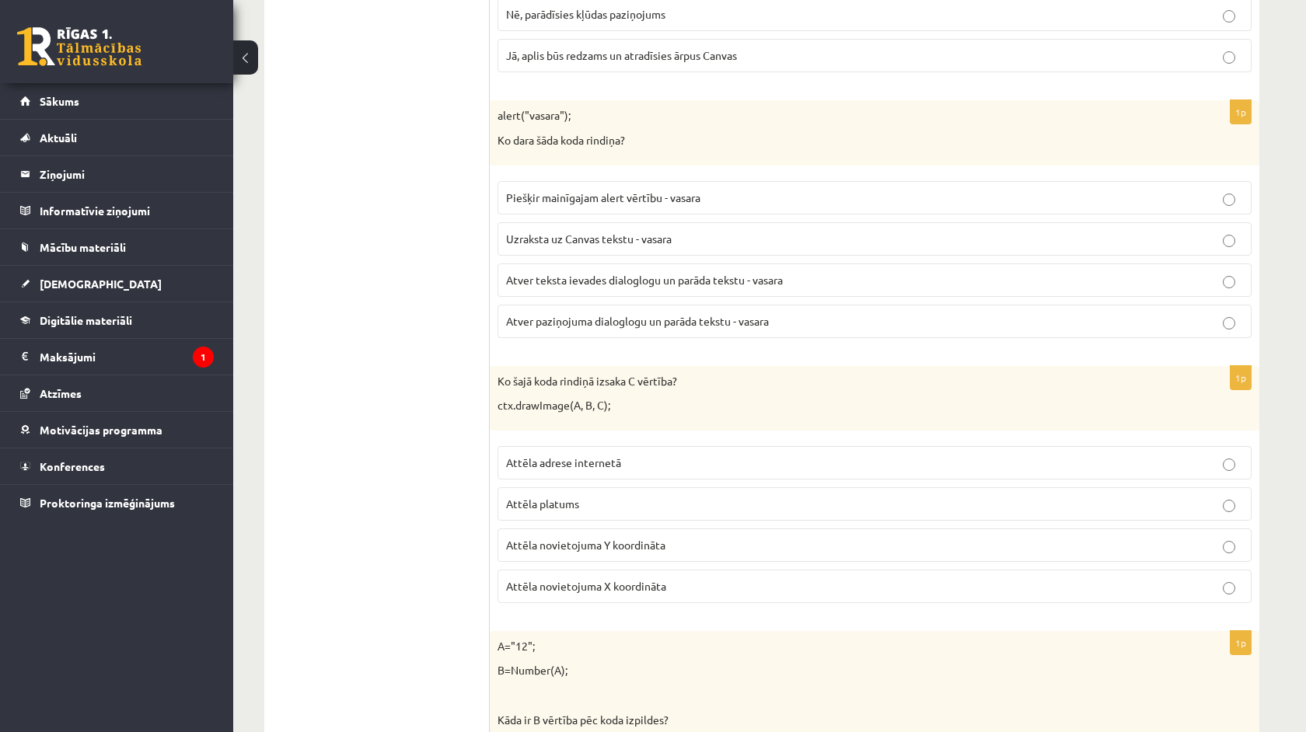
scroll to position [4914, 0]
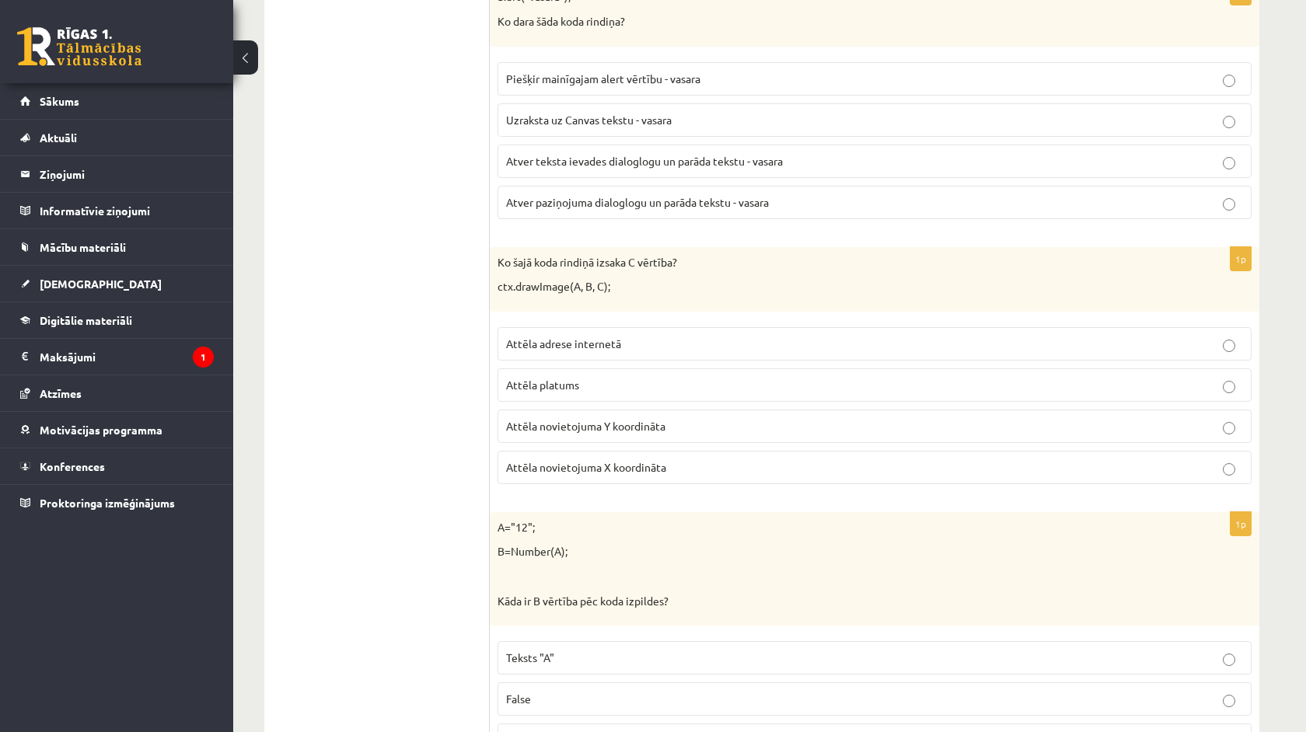
click at [675, 368] on label "Attēla platums" at bounding box center [874, 384] width 754 height 33
click at [647, 692] on label "False" at bounding box center [874, 698] width 754 height 33
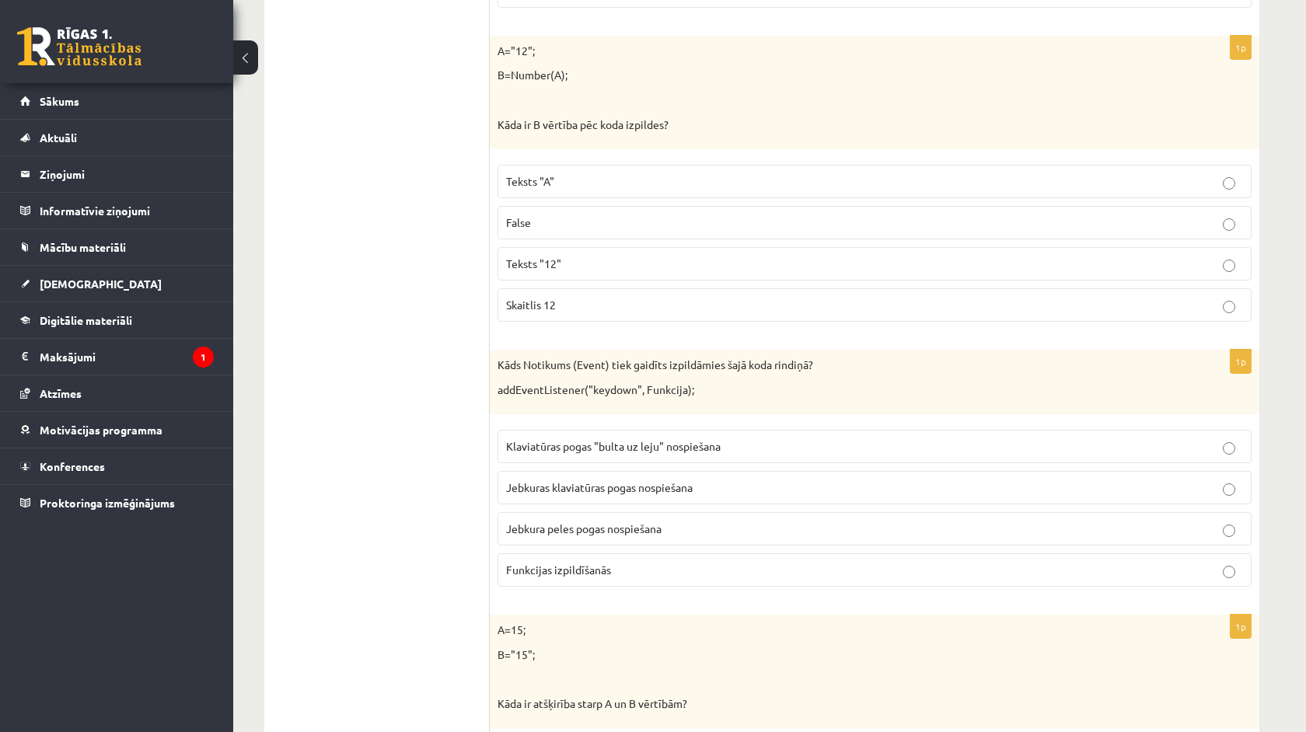
scroll to position [5426, 0]
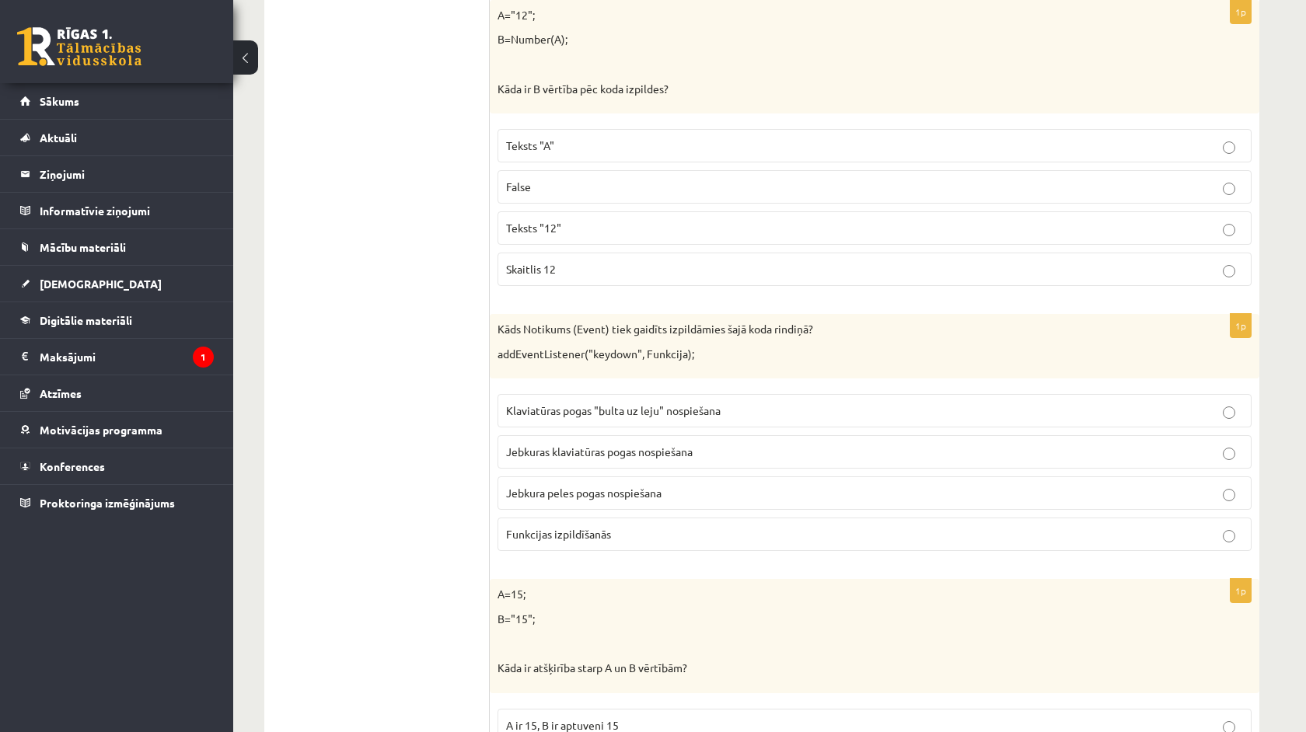
click at [559, 221] on span "Teksts "12"" at bounding box center [533, 228] width 55 height 14
click at [527, 179] on p "False" at bounding box center [874, 187] width 737 height 16
click at [553, 138] on p "Teksts "A"" at bounding box center [874, 146] width 737 height 16
click at [591, 220] on p "Teksts "12"" at bounding box center [874, 228] width 737 height 16
click at [603, 445] on span "Jebkuras klaviatūras pogas nospiešana" at bounding box center [599, 452] width 187 height 14
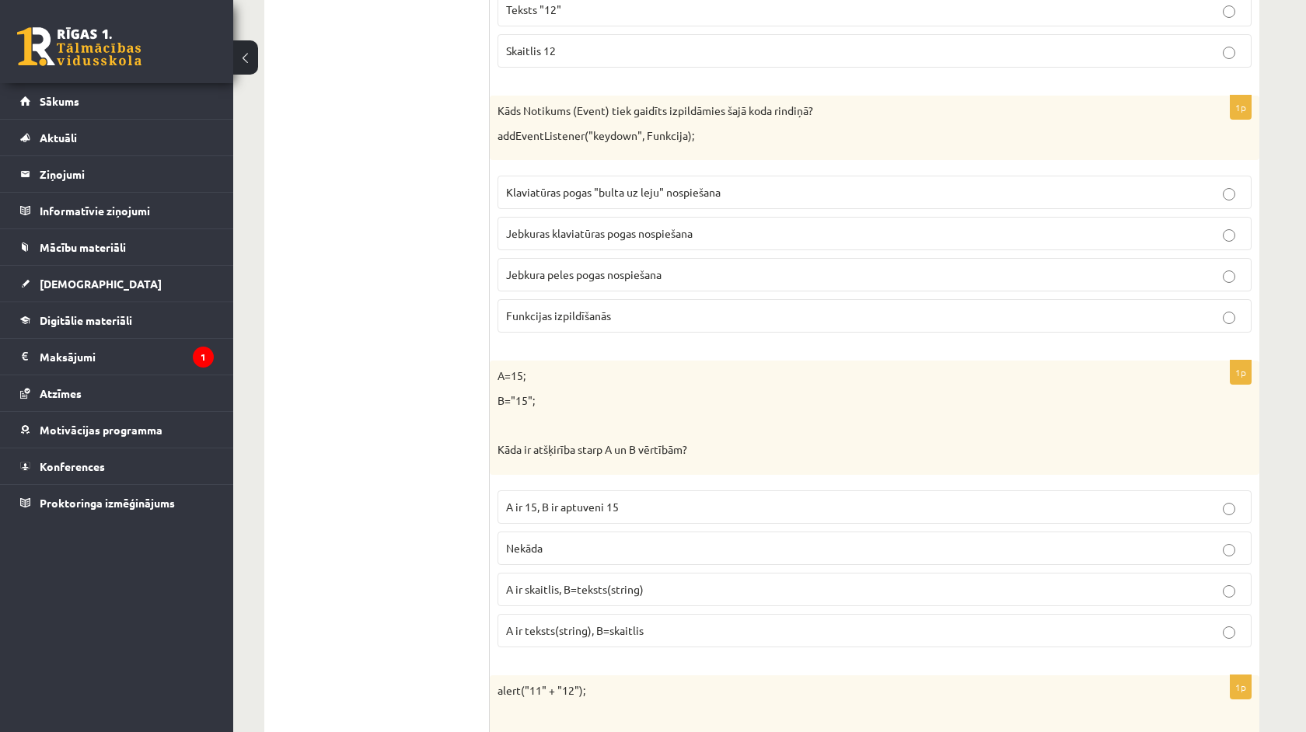
scroll to position [5670, 0]
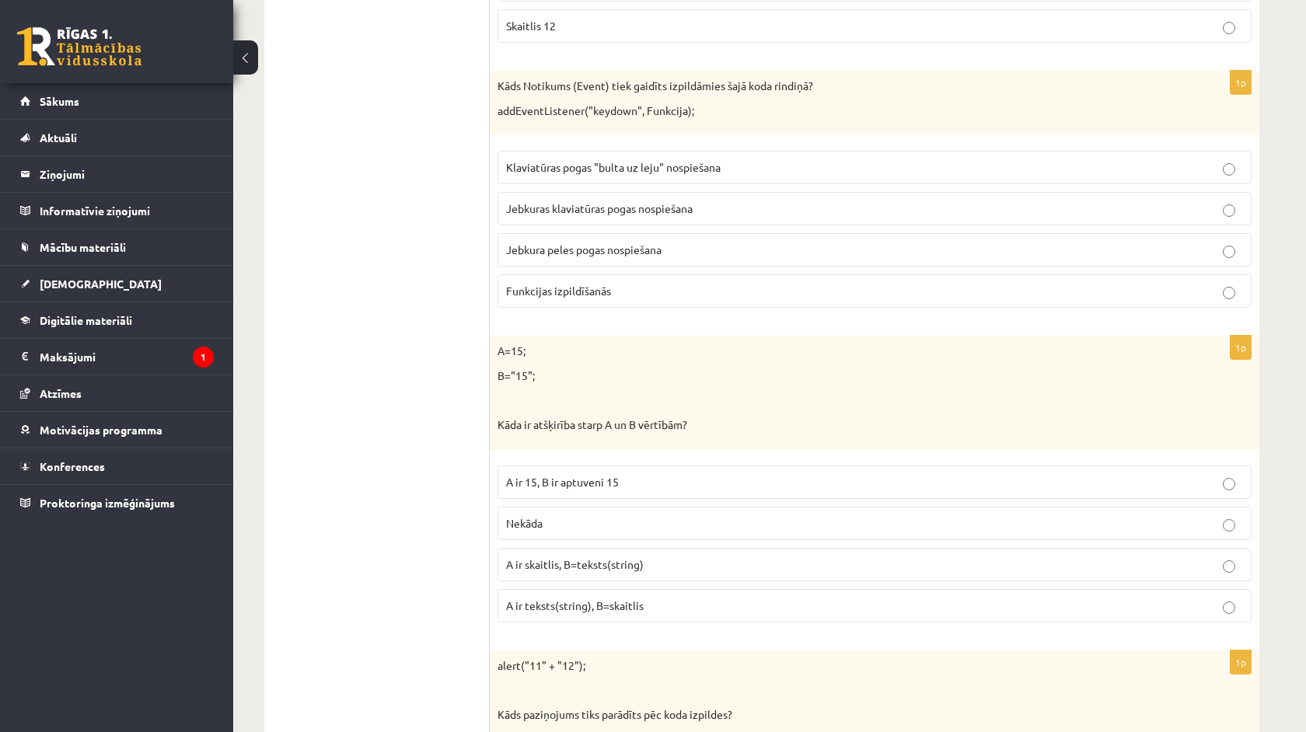
click at [658, 548] on label "A ir skaitlis, B=teksts(string)" at bounding box center [874, 564] width 754 height 33
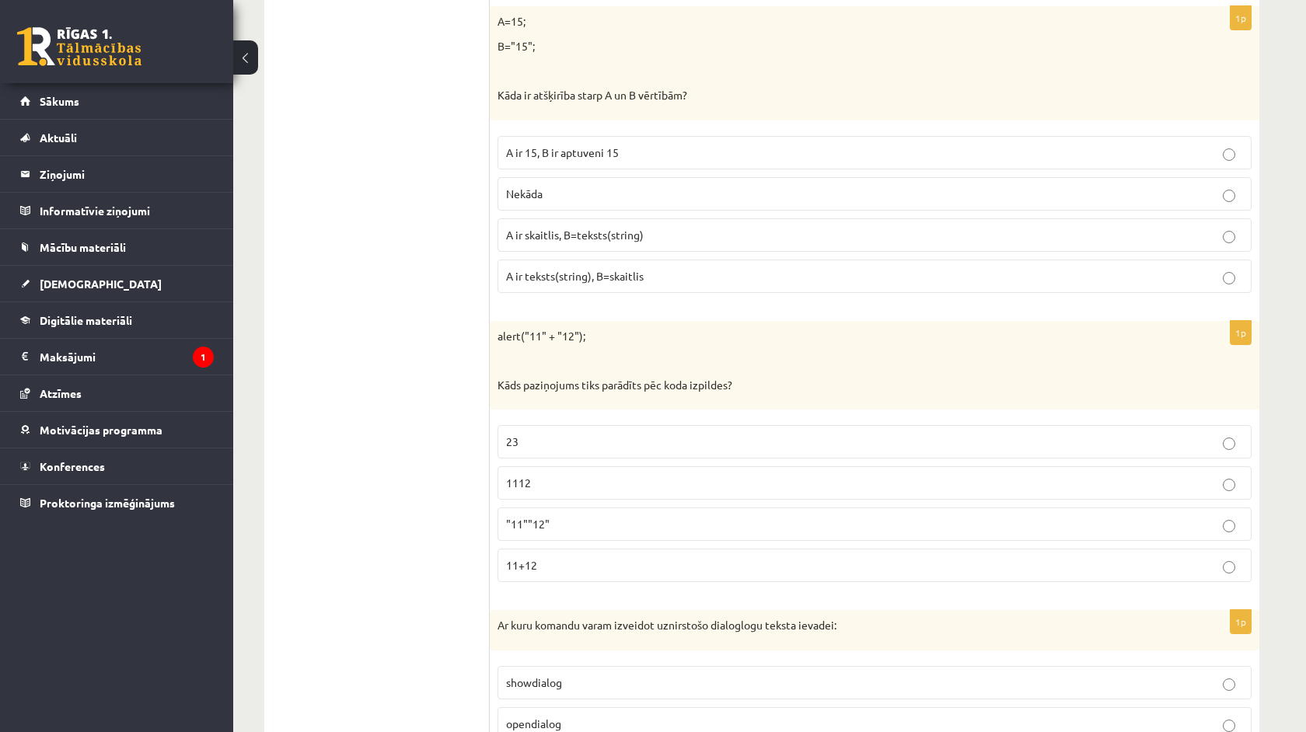
scroll to position [6014, 0]
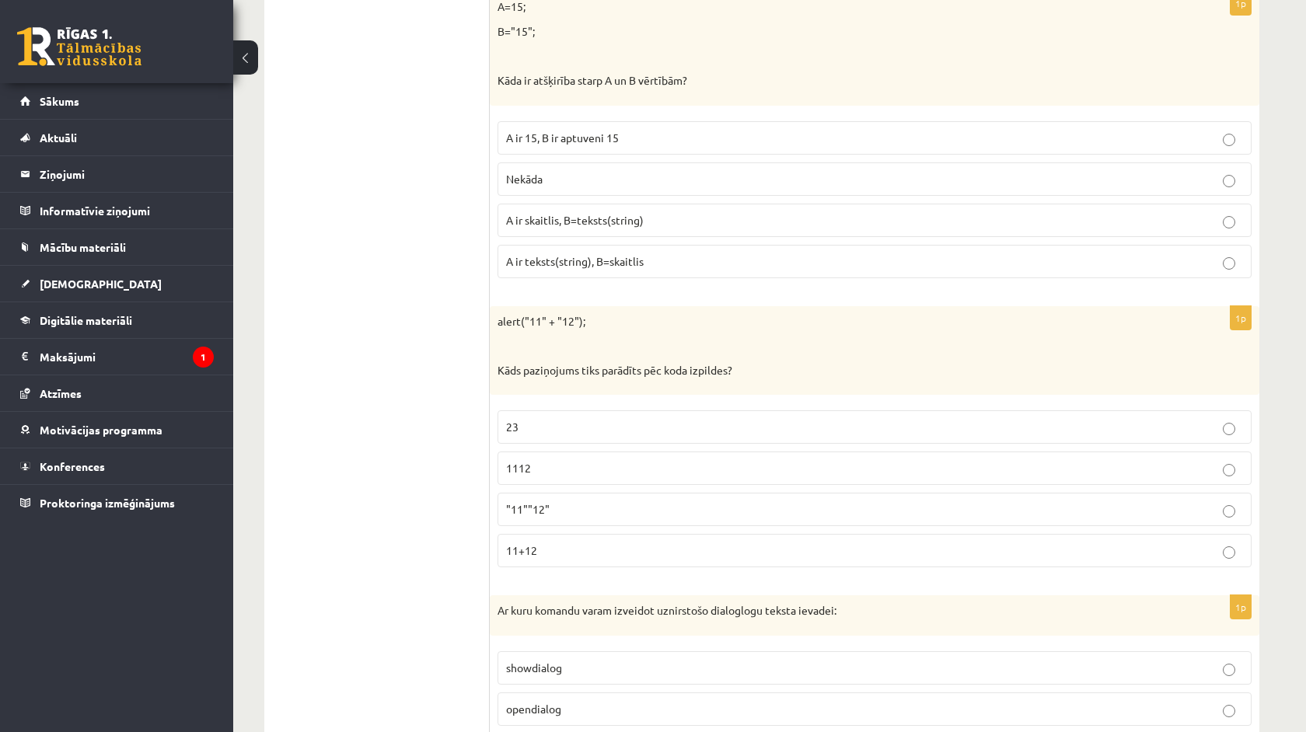
click at [628, 460] on p "1112" at bounding box center [874, 468] width 737 height 16
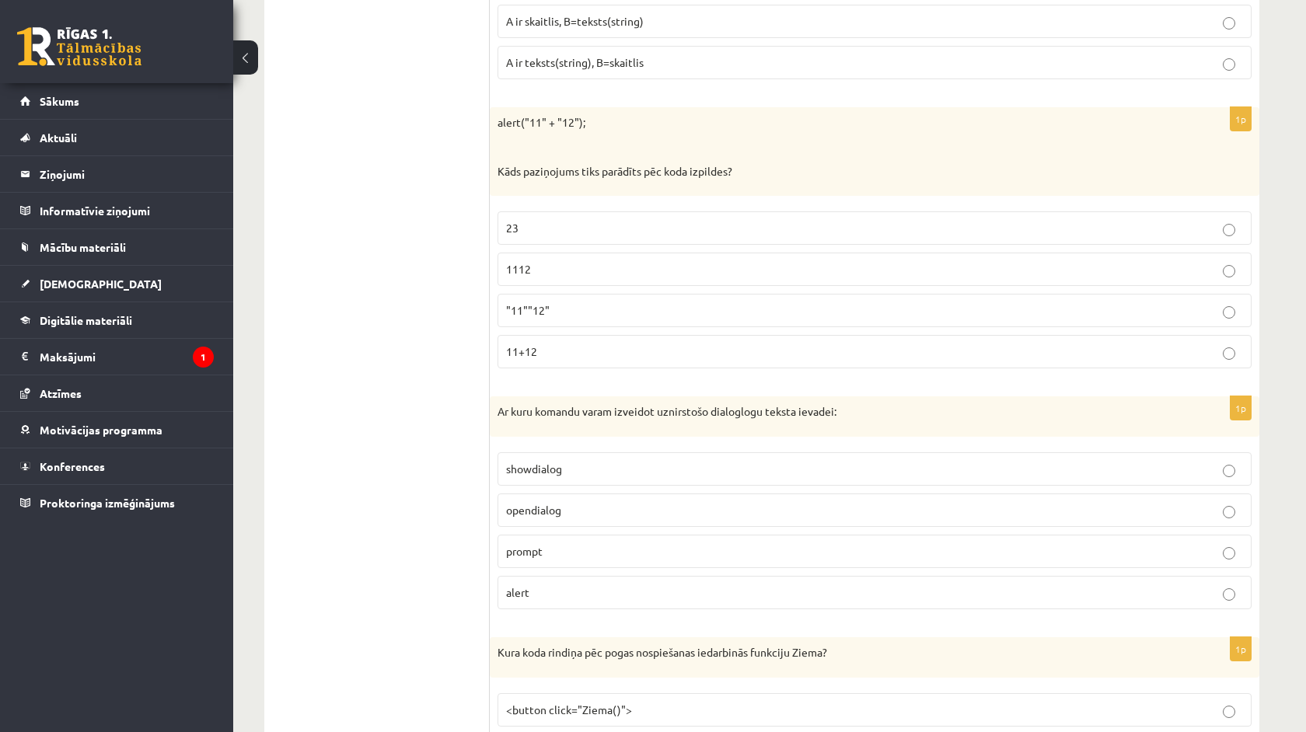
scroll to position [6226, 0]
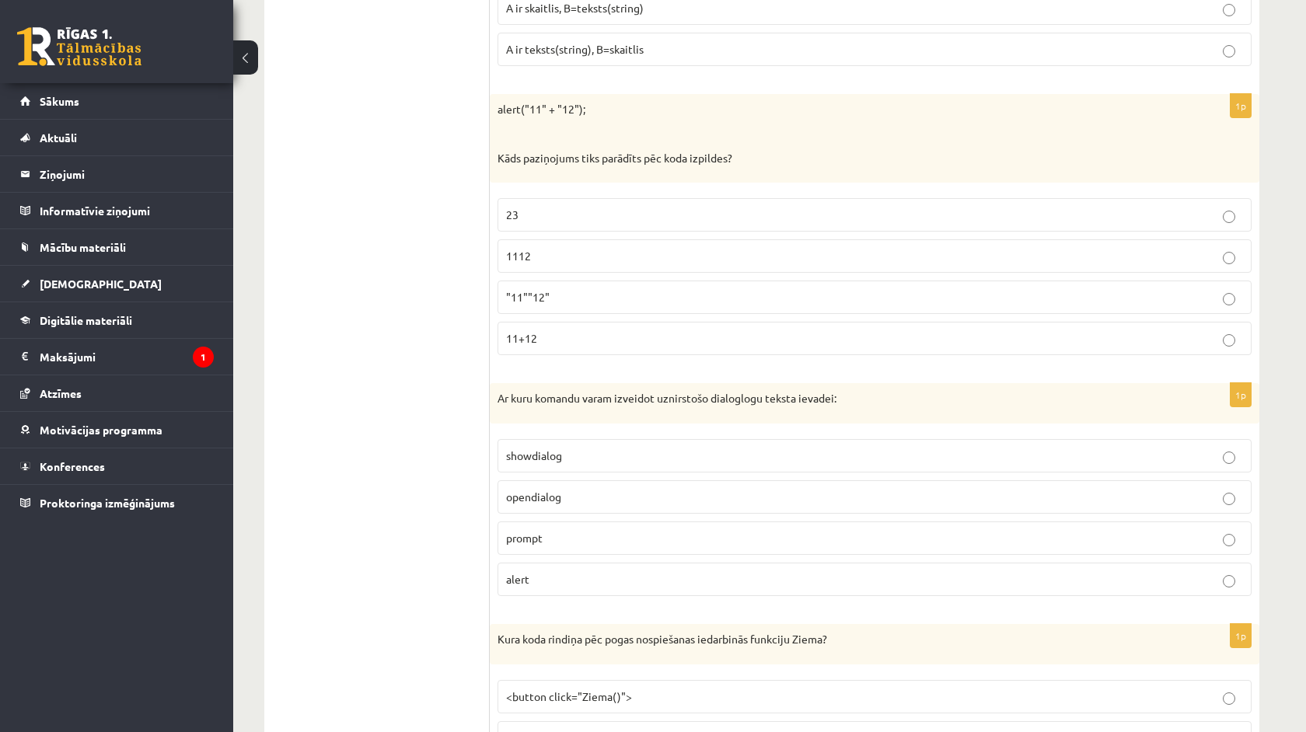
click at [562, 530] on p "prompt" at bounding box center [874, 538] width 737 height 16
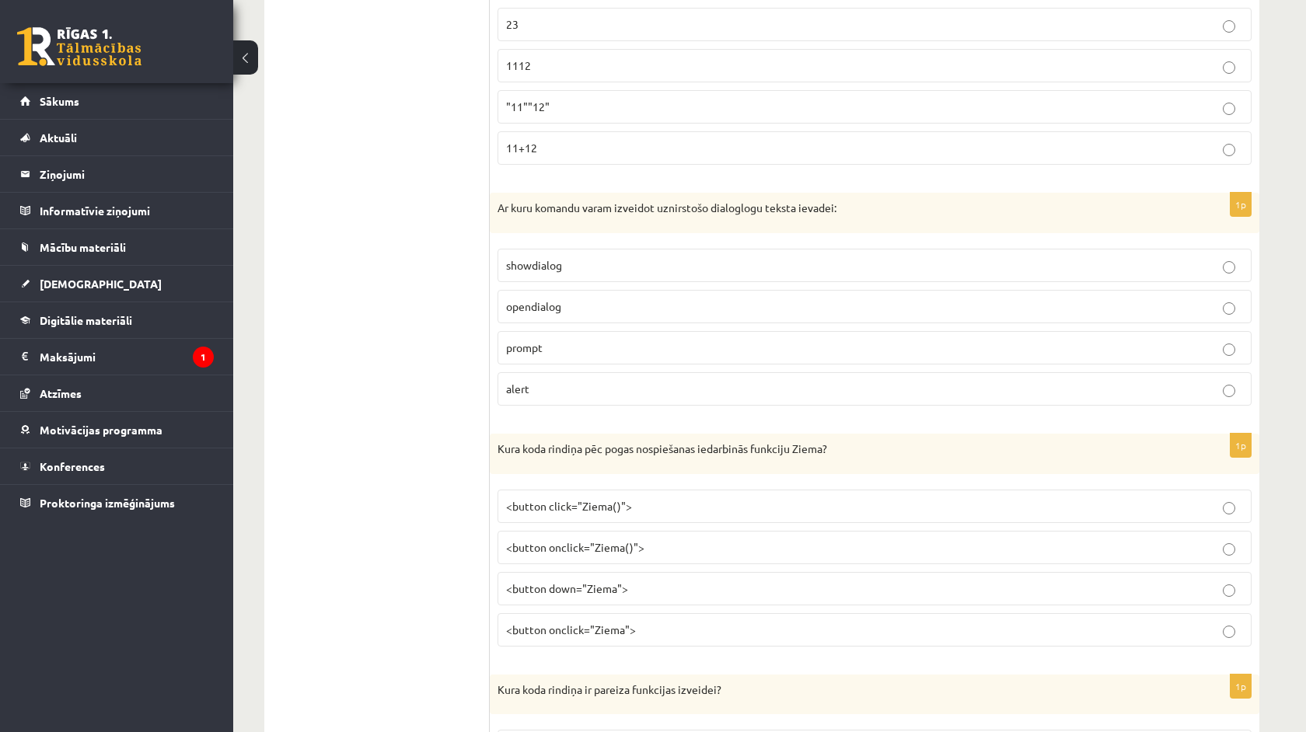
scroll to position [6430, 0]
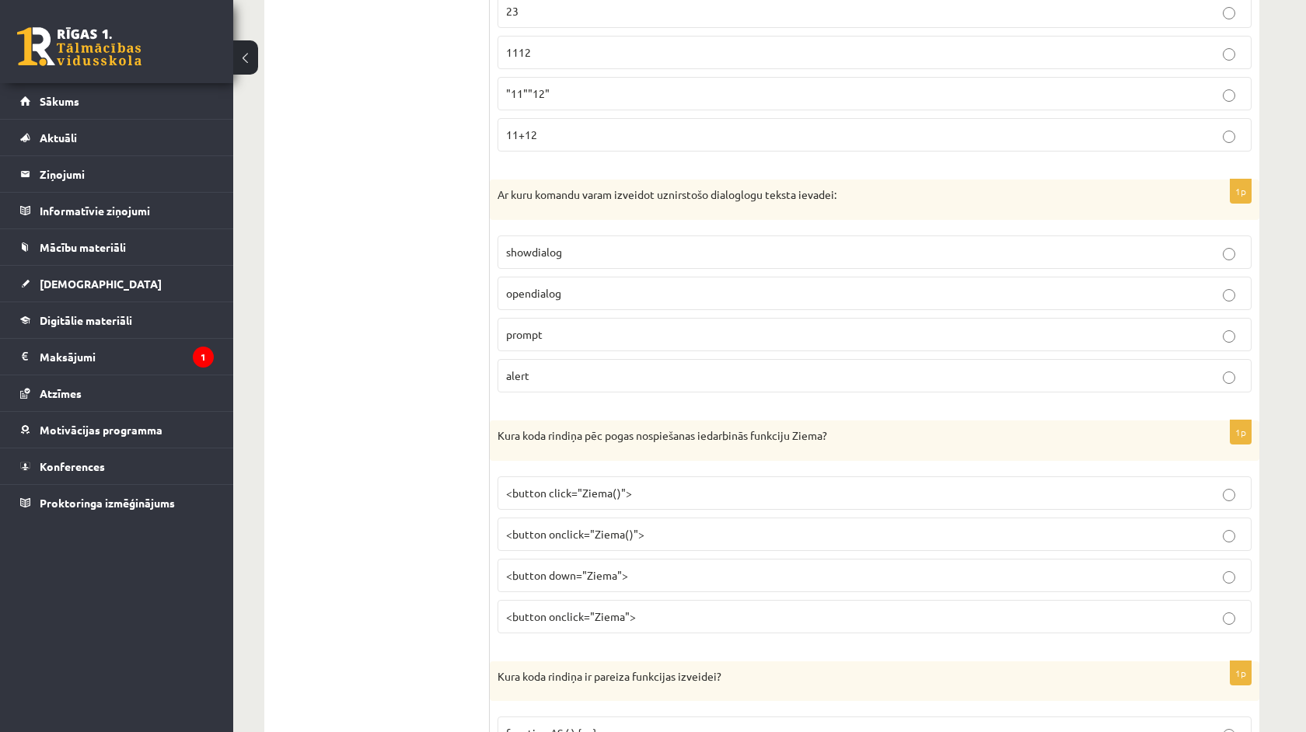
click at [612, 527] on span "<button onclick="Ziema()">" at bounding box center [575, 534] width 138 height 14
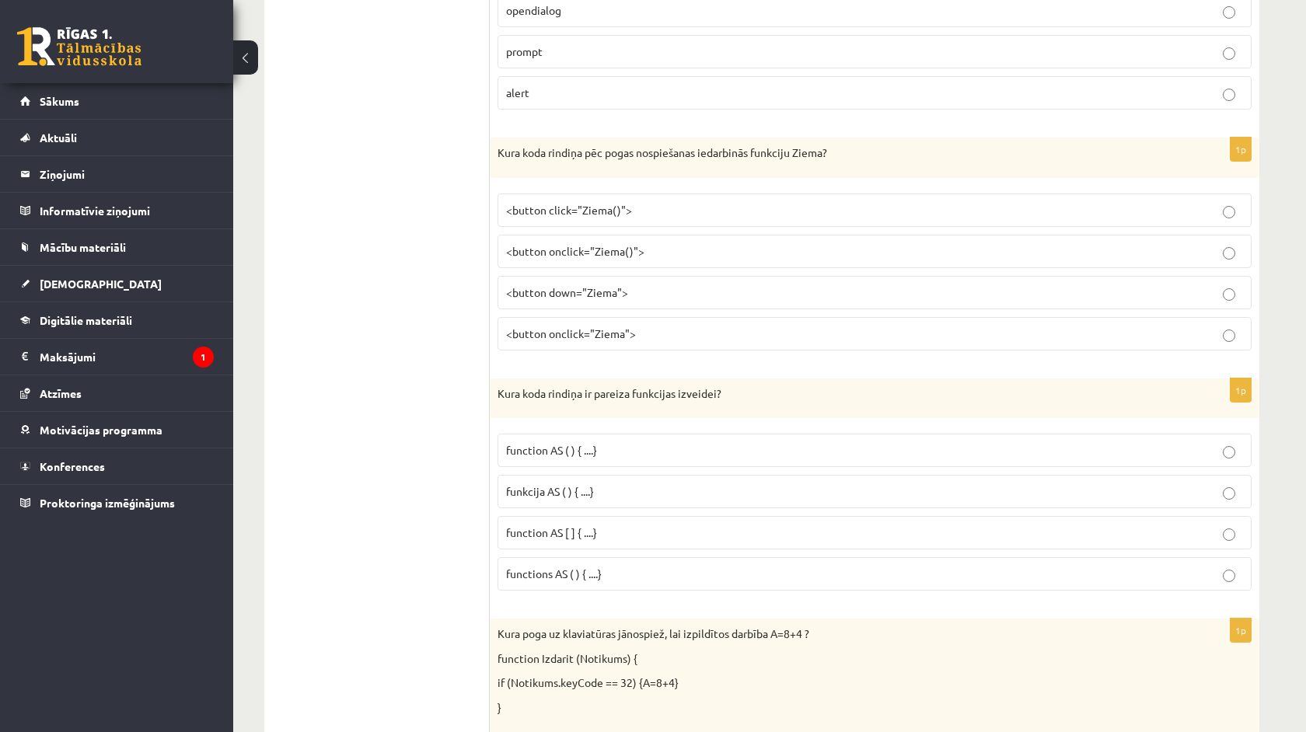
scroll to position [6709, 0]
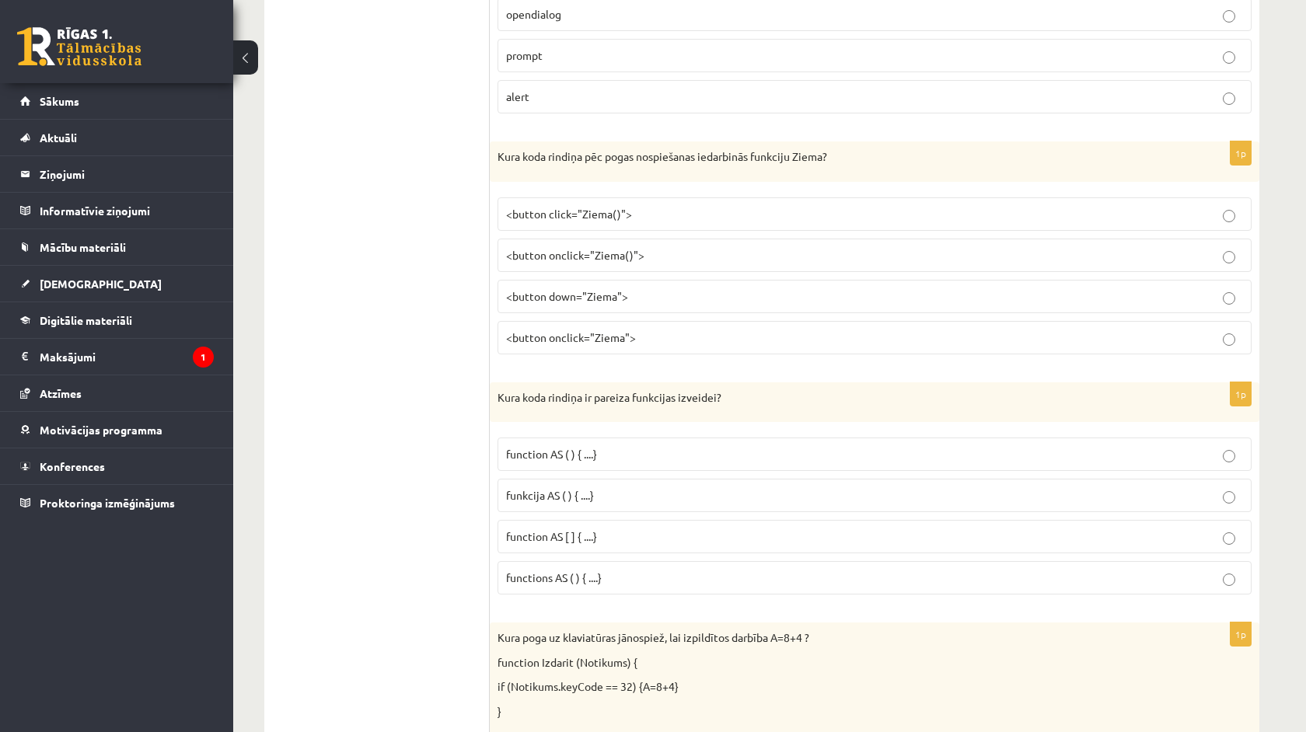
click at [587, 529] on span "function AS [ ] { ....}" at bounding box center [551, 536] width 91 height 14
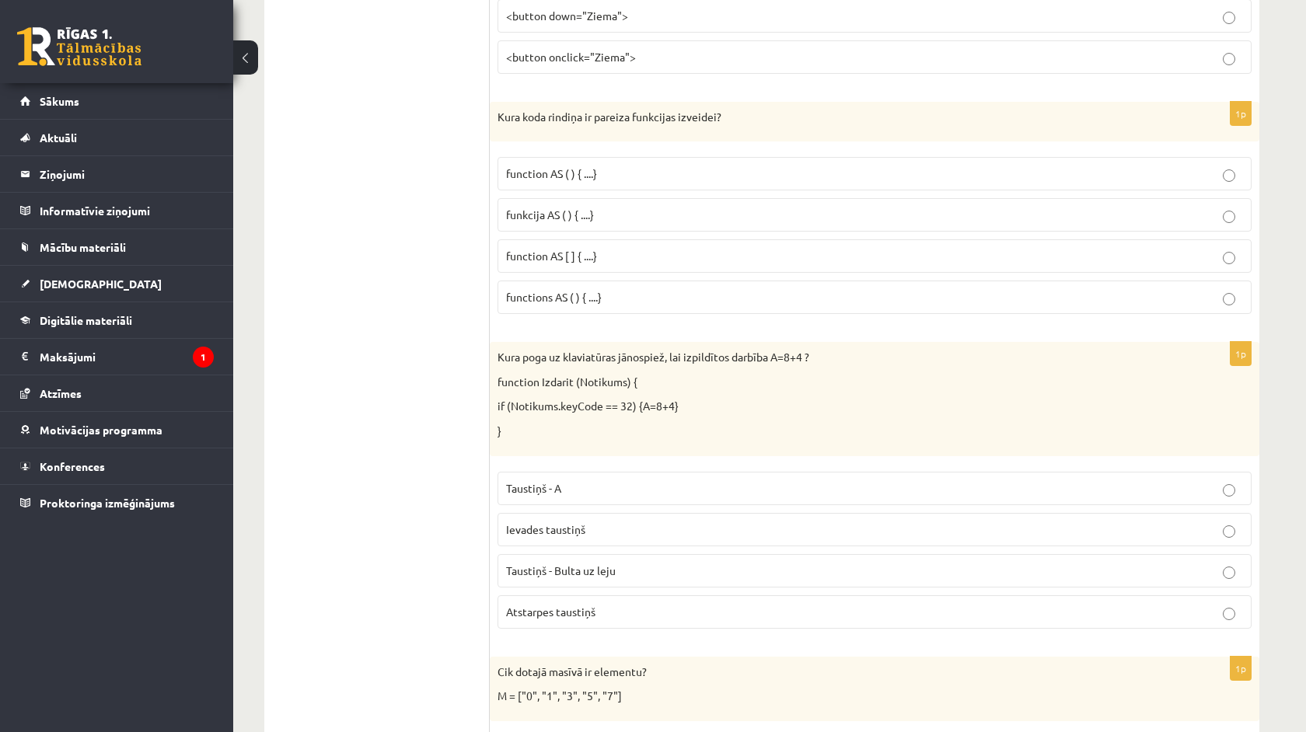
scroll to position [6996, 0]
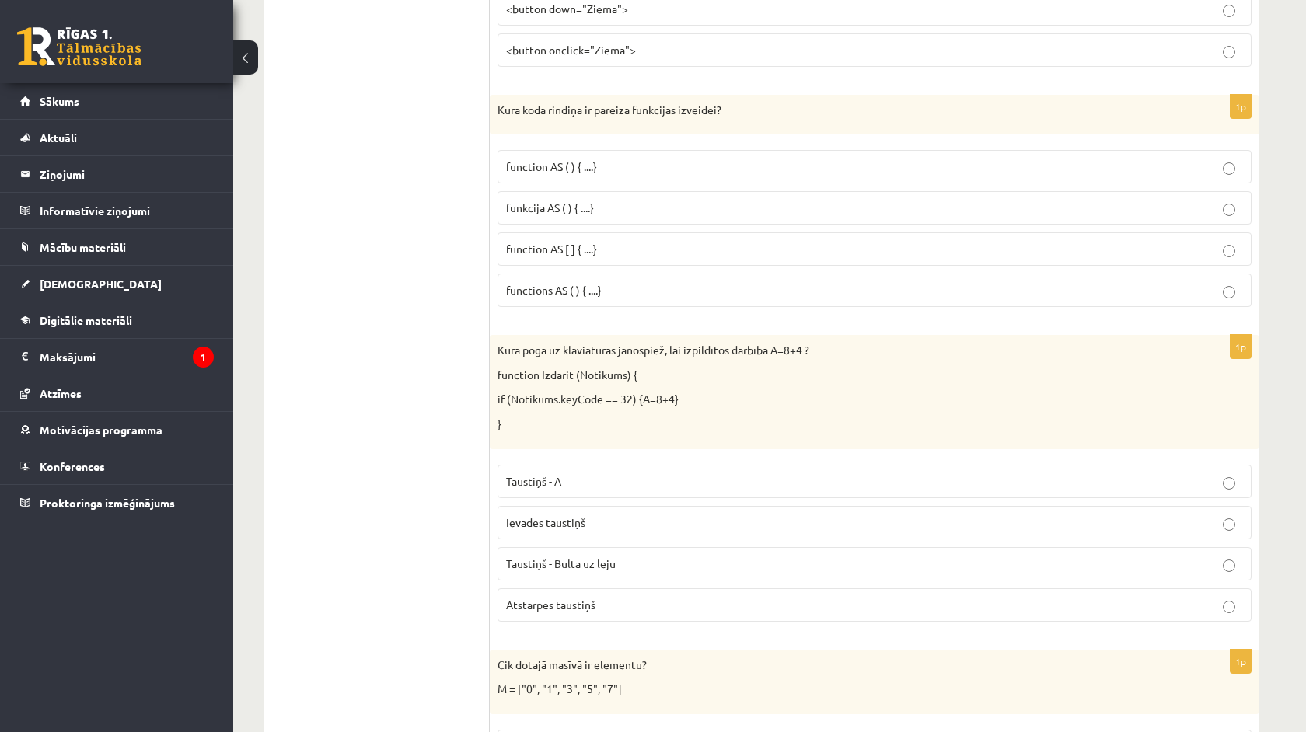
click at [599, 597] on p "Atstarpes taustiņš" at bounding box center [874, 605] width 737 height 16
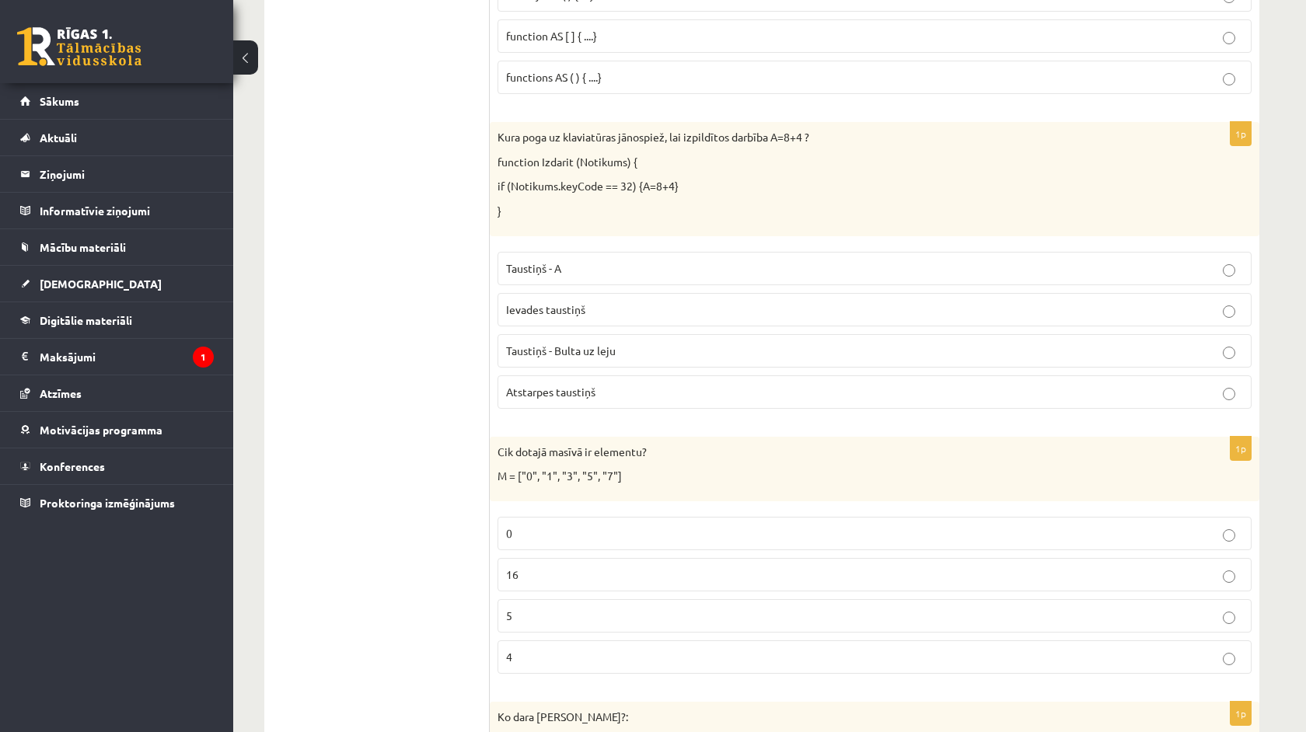
scroll to position [7246, 0]
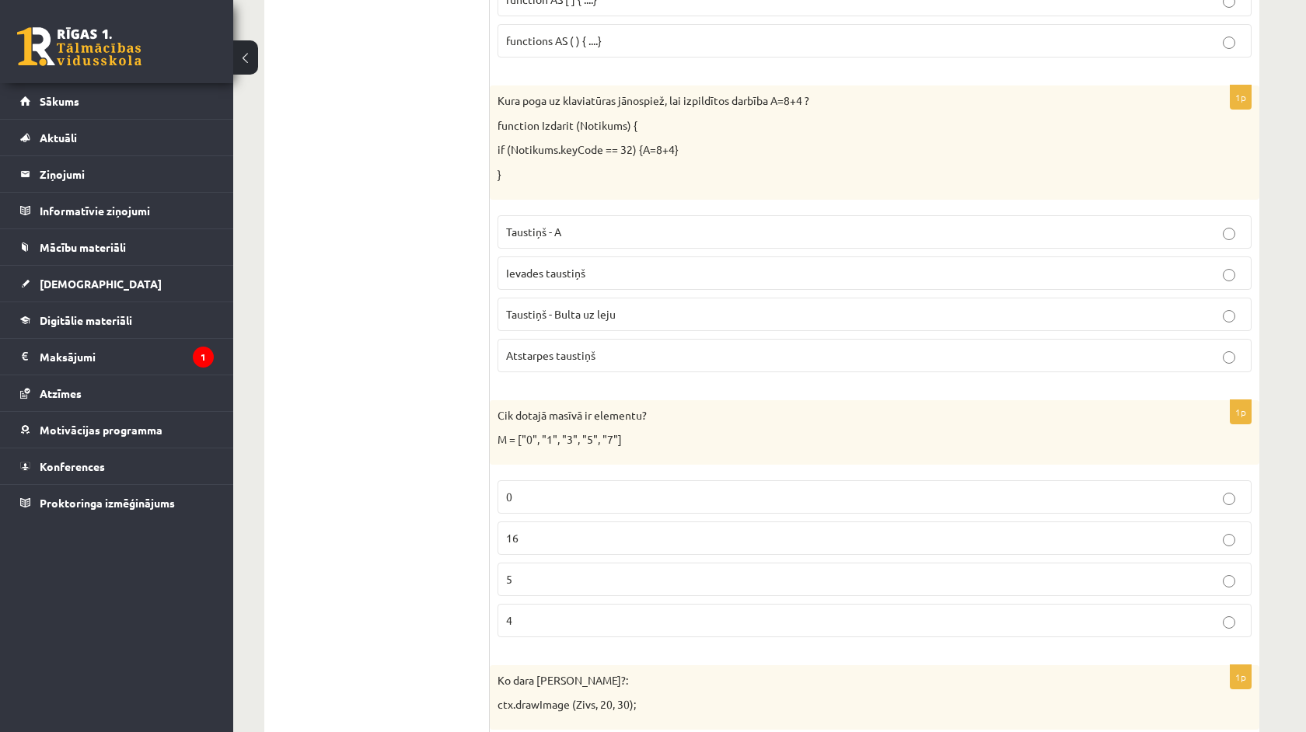
click at [562, 571] on p "5" at bounding box center [874, 579] width 737 height 16
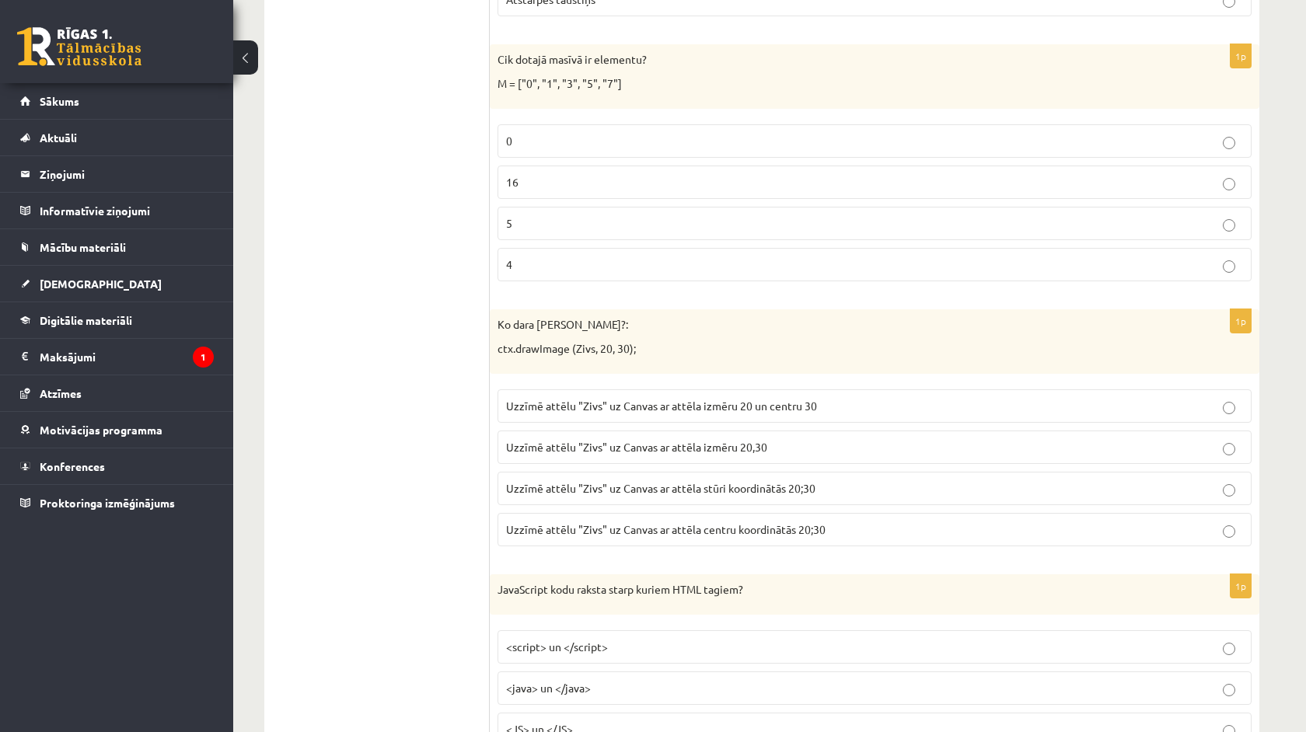
scroll to position [7606, 0]
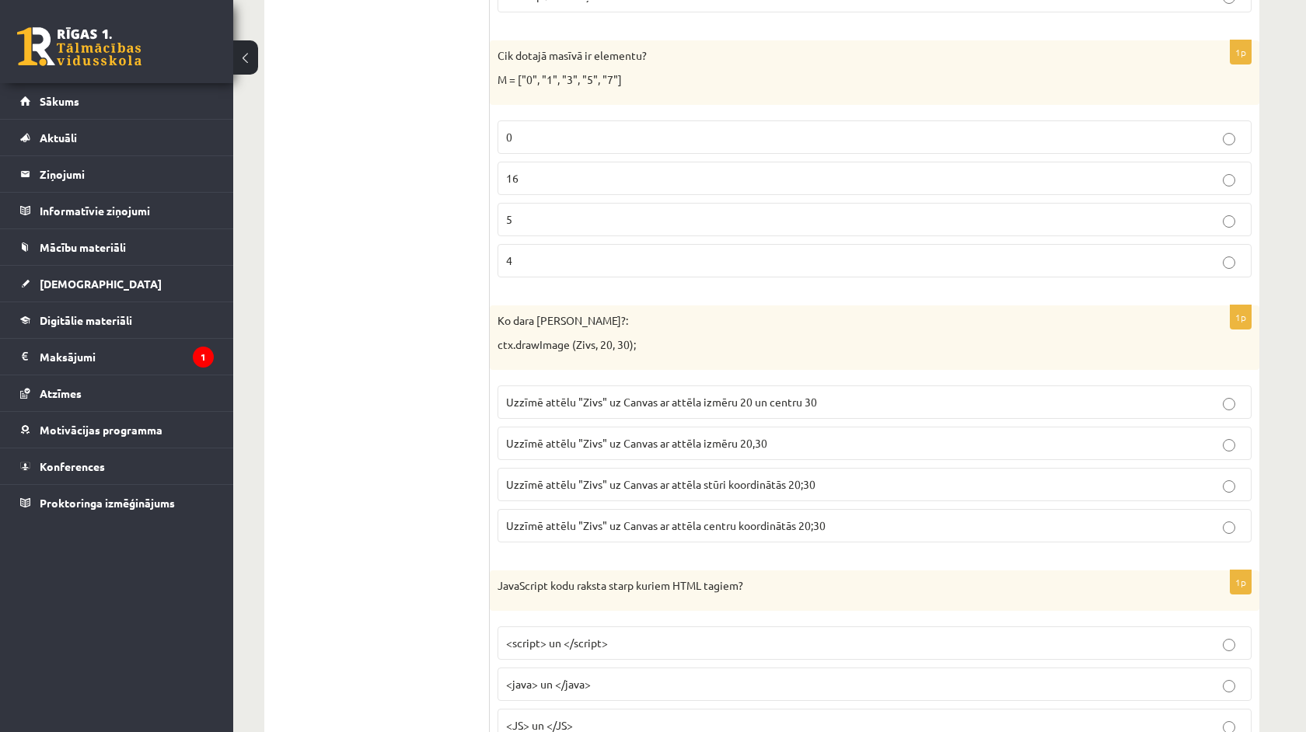
click at [869, 476] on p "Uzzīmē attēlu "Zivs" uz Canvas ar attēla stūri koordinātās 20;30" at bounding box center [874, 484] width 737 height 16
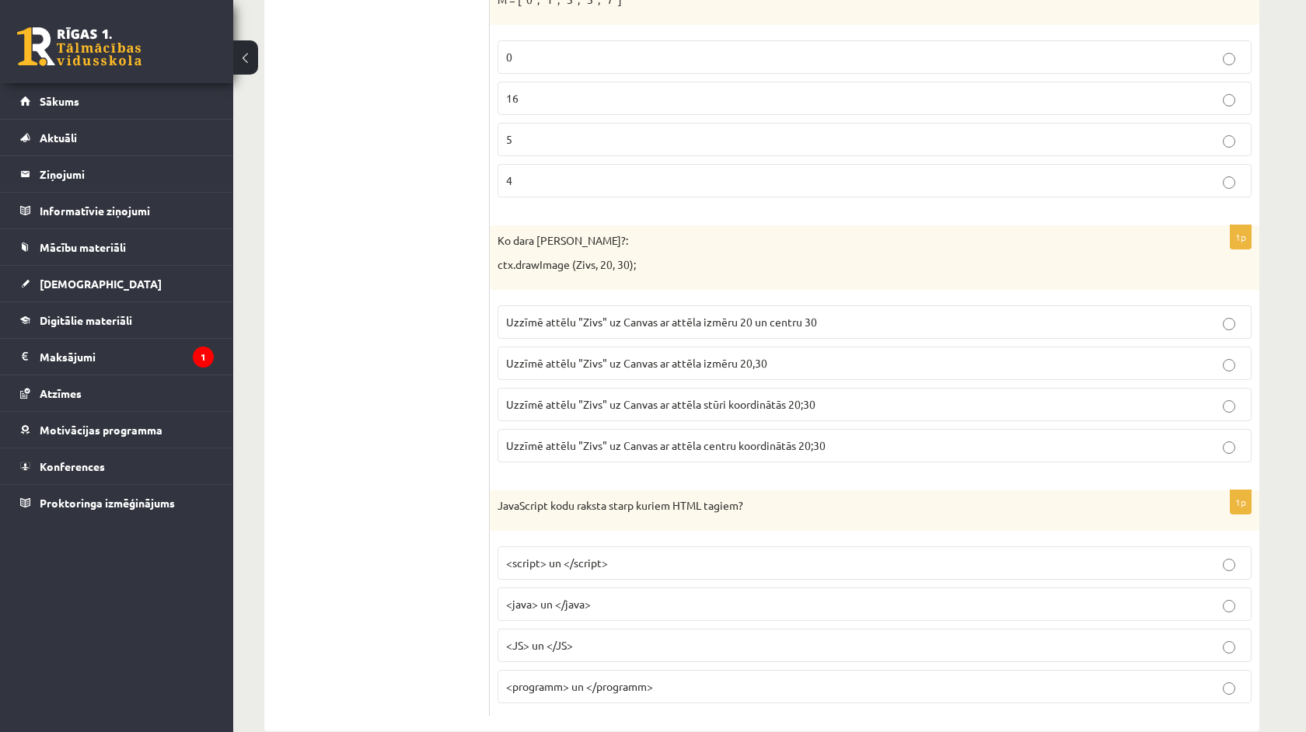
scroll to position [7685, 0]
click at [606, 556] on span "<script> un </script>" at bounding box center [557, 563] width 102 height 14
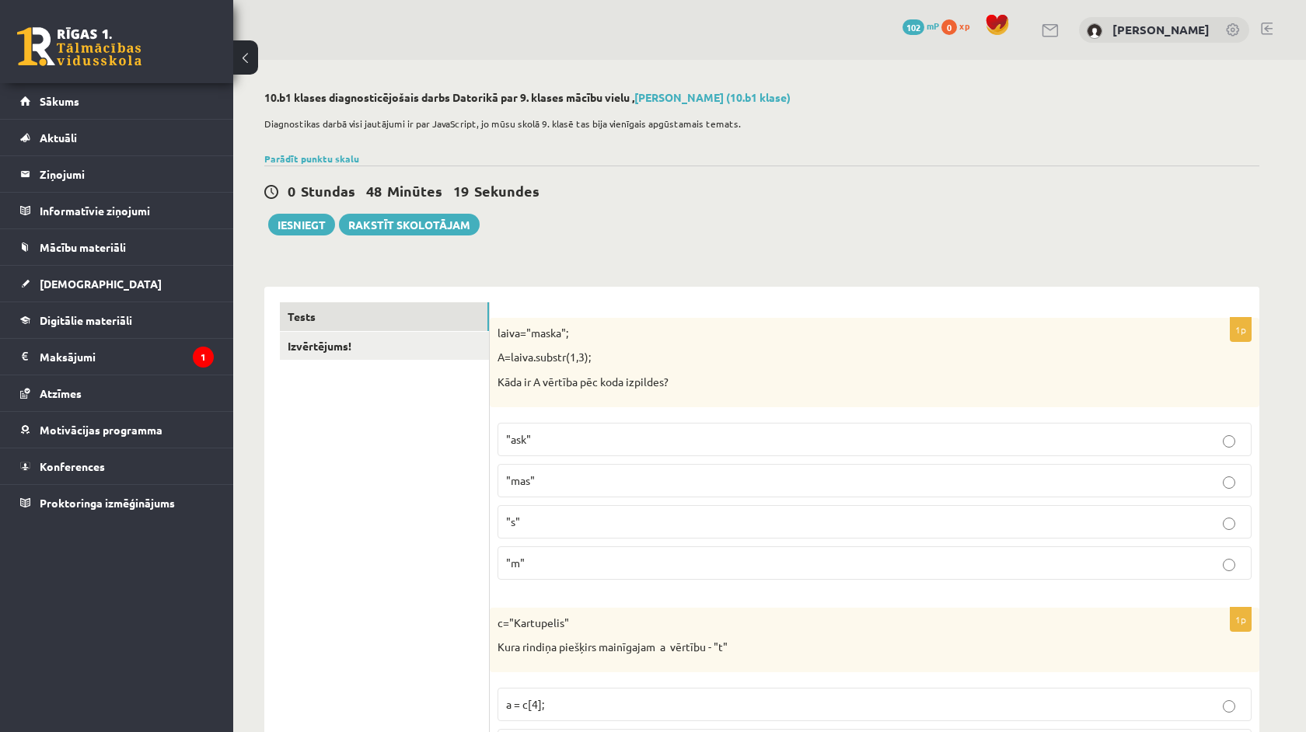
scroll to position [0, 0]
click at [405, 354] on link "Izvērtējums!" at bounding box center [384, 346] width 209 height 29
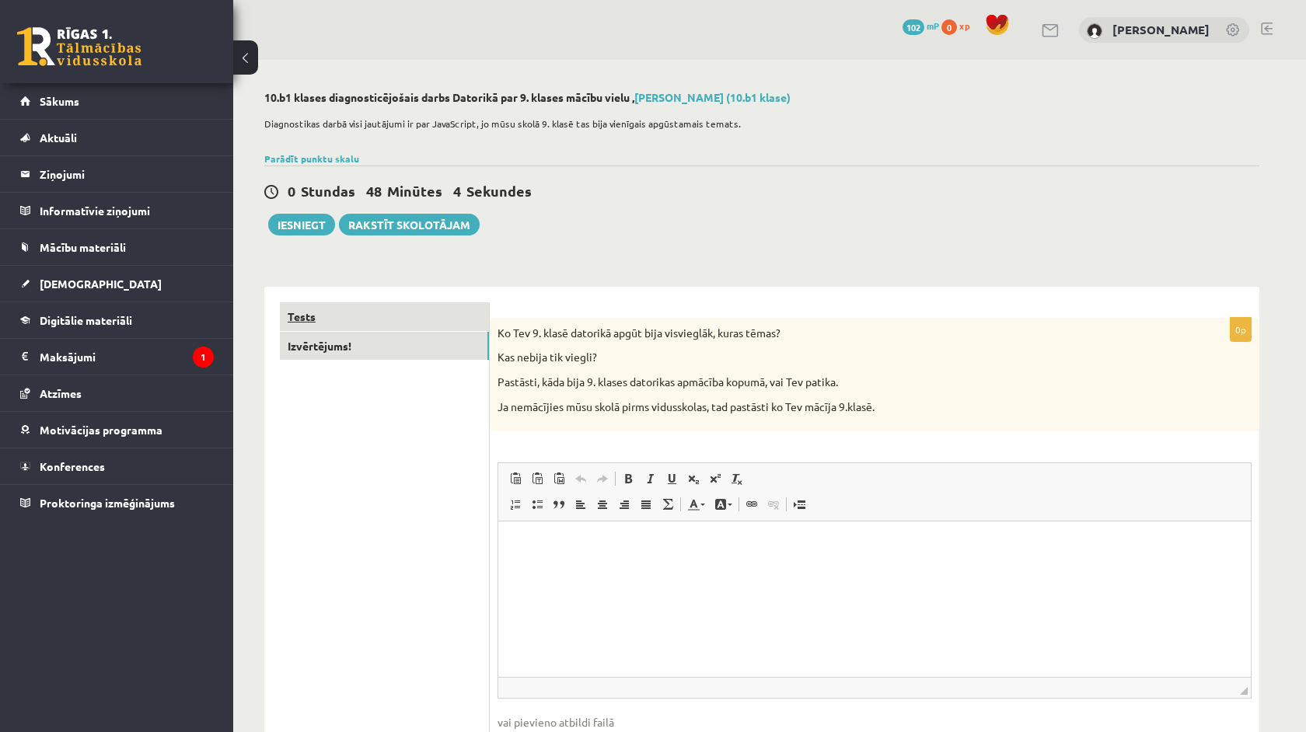
click at [391, 311] on link "Tests" at bounding box center [384, 316] width 209 height 29
